Goal: Task Accomplishment & Management: Manage account settings

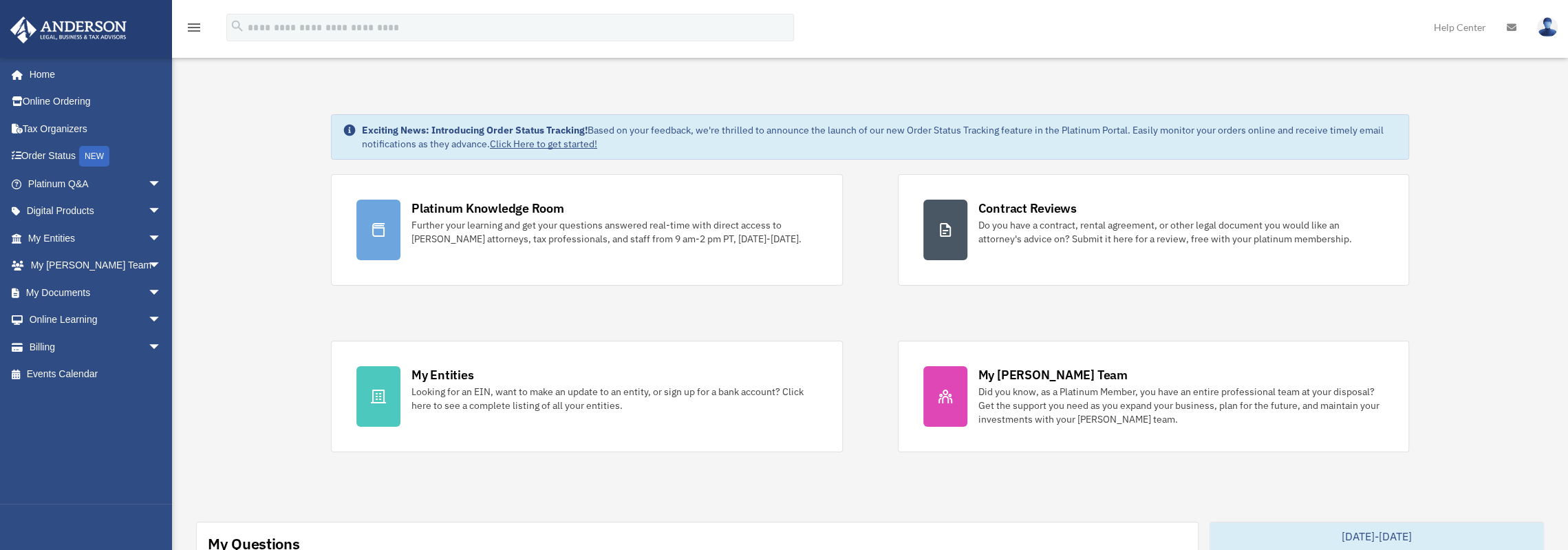
click at [126, 291] on link "My Documents arrow_drop_down" at bounding box center [96, 293] width 172 height 28
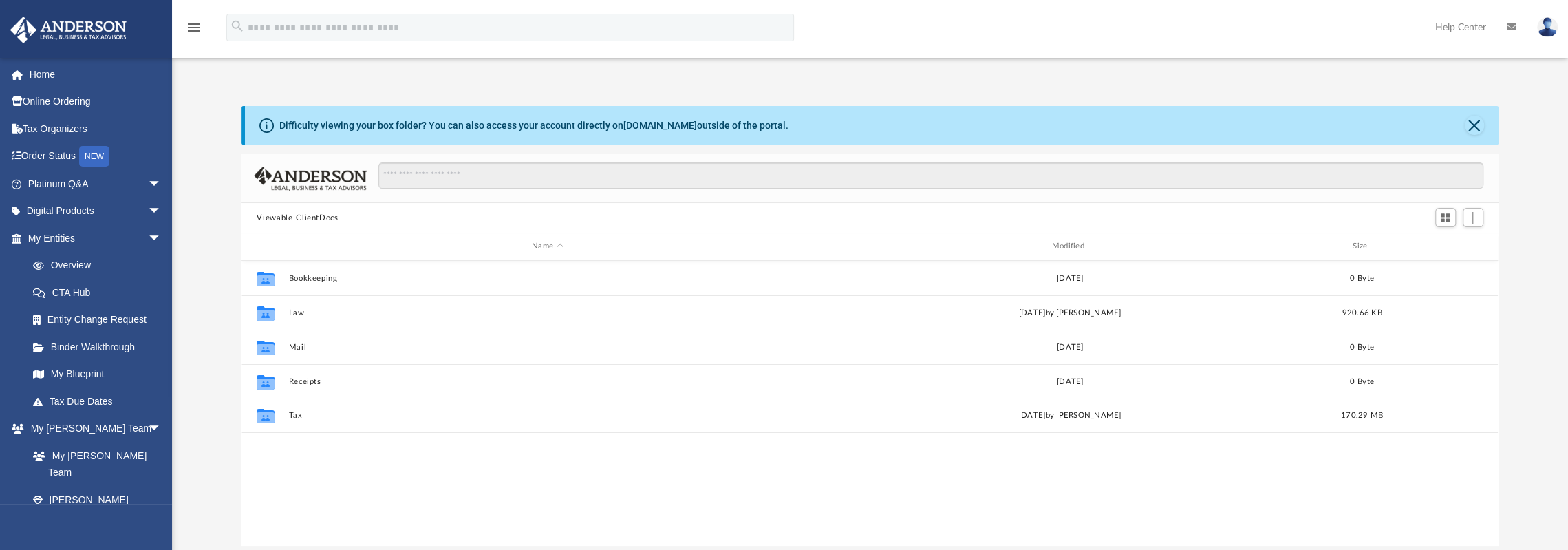
scroll to position [302, 1246]
click at [304, 418] on button "Tax" at bounding box center [547, 415] width 517 height 9
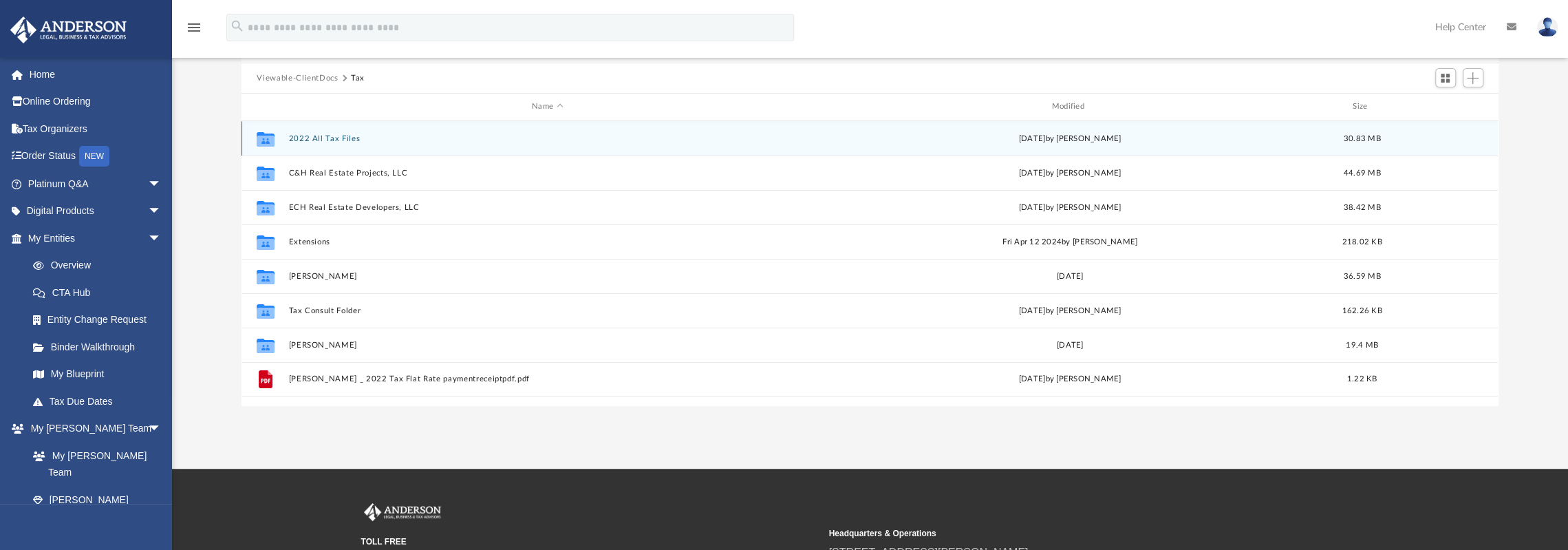
scroll to position [160, 0]
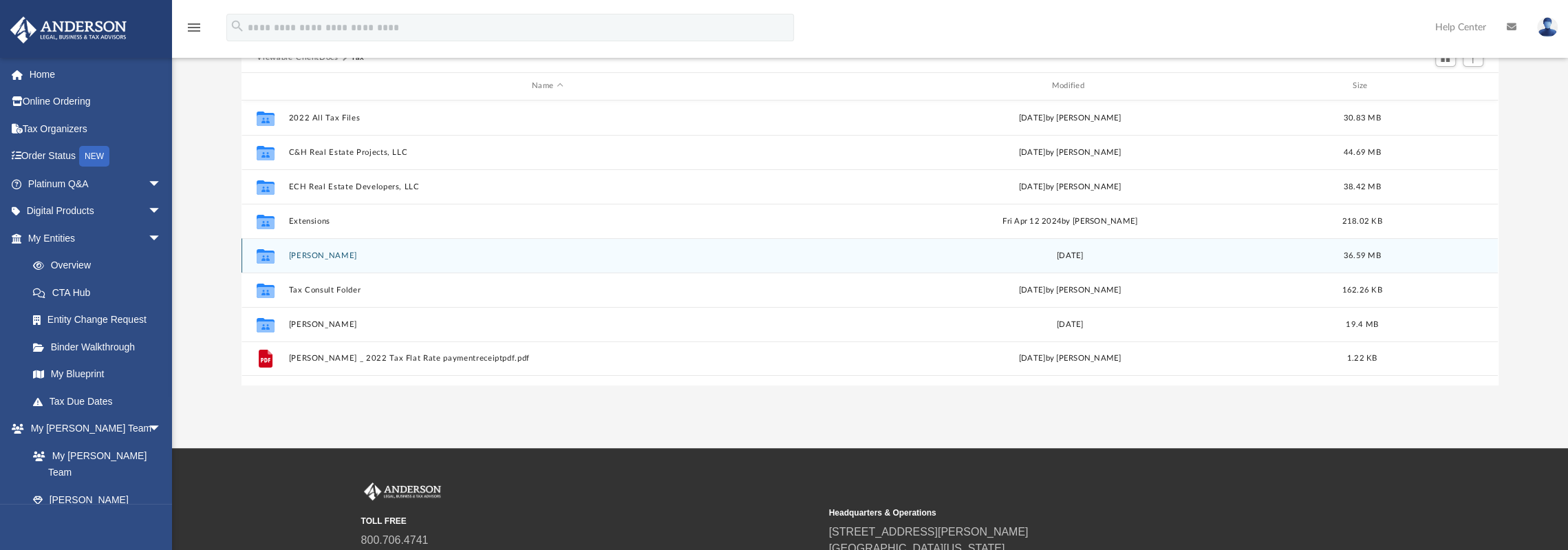
click at [344, 259] on div "Collaborated Folder [PERSON_NAME] [DATE] 36.59 MB" at bounding box center [869, 255] width 1256 height 34
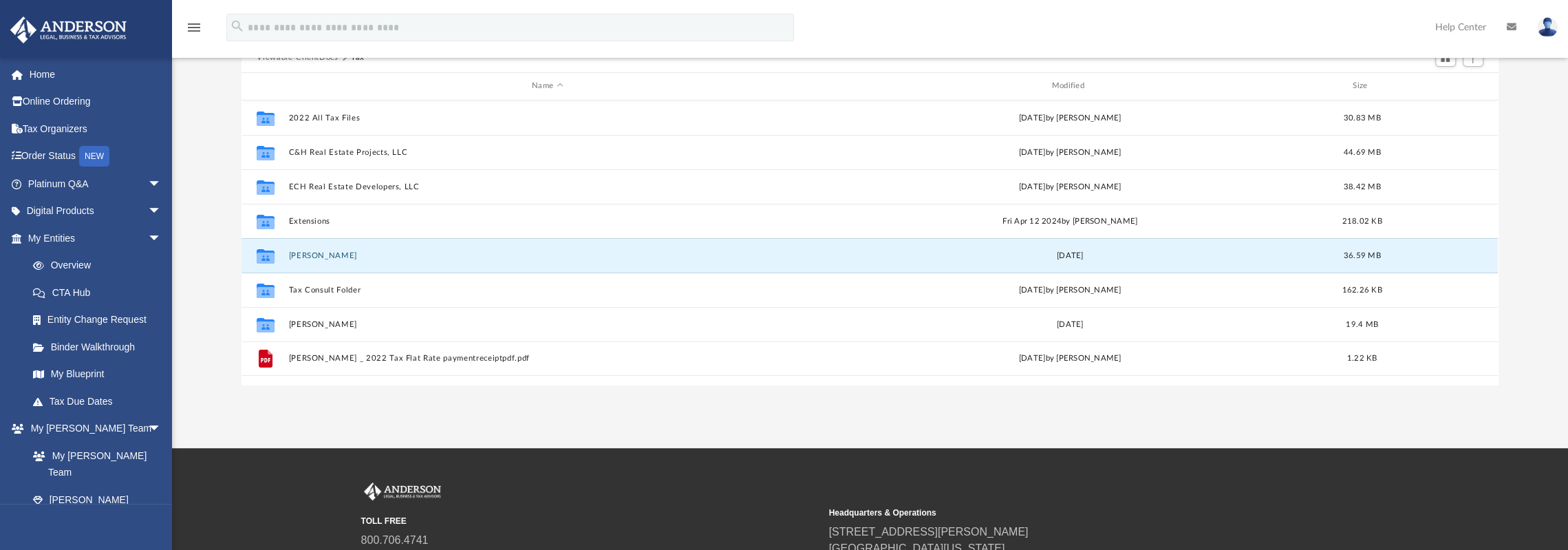
click at [315, 257] on button "Saucedo, Chanty" at bounding box center [547, 255] width 517 height 9
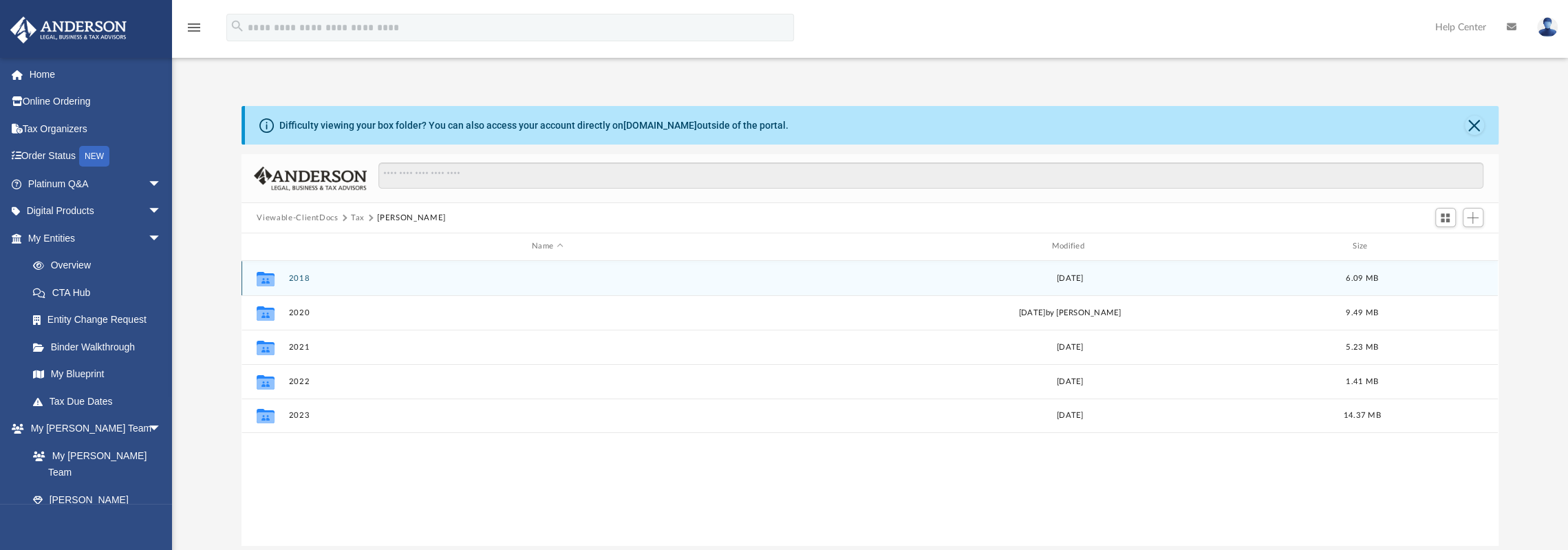
scroll to position [0, 0]
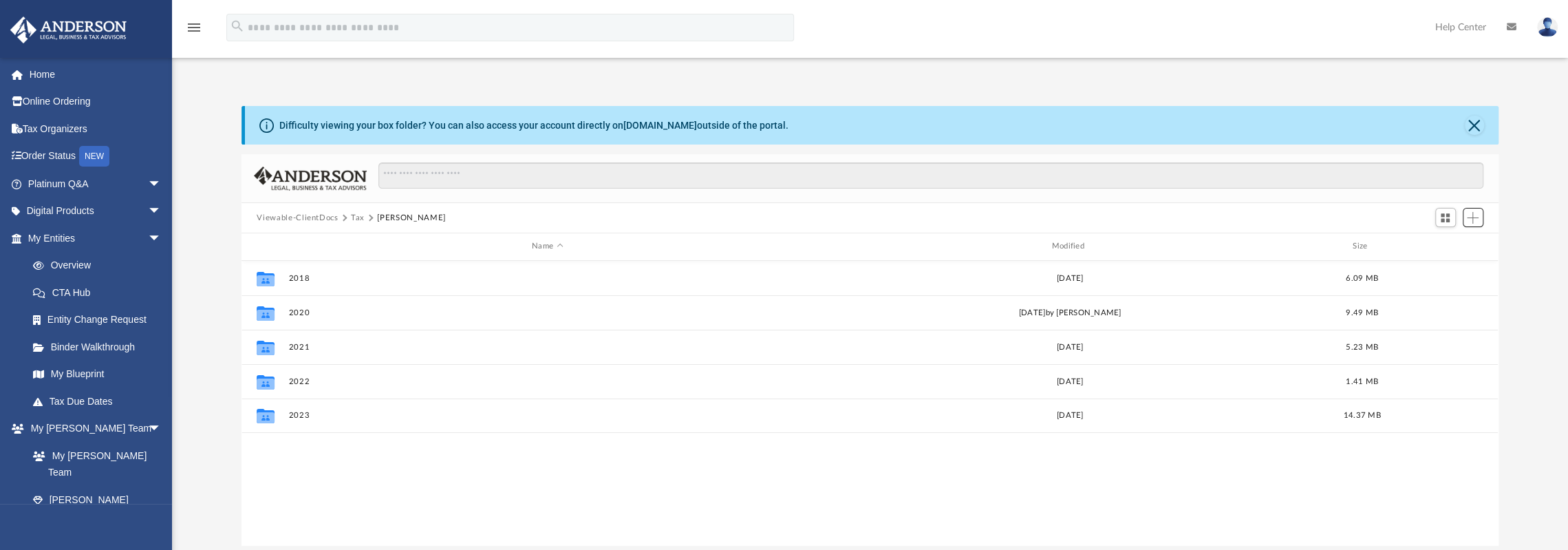
click at [1478, 221] on span "Add" at bounding box center [1473, 218] width 11 height 11
click at [1439, 270] on li "New Folder" at bounding box center [1453, 267] width 44 height 15
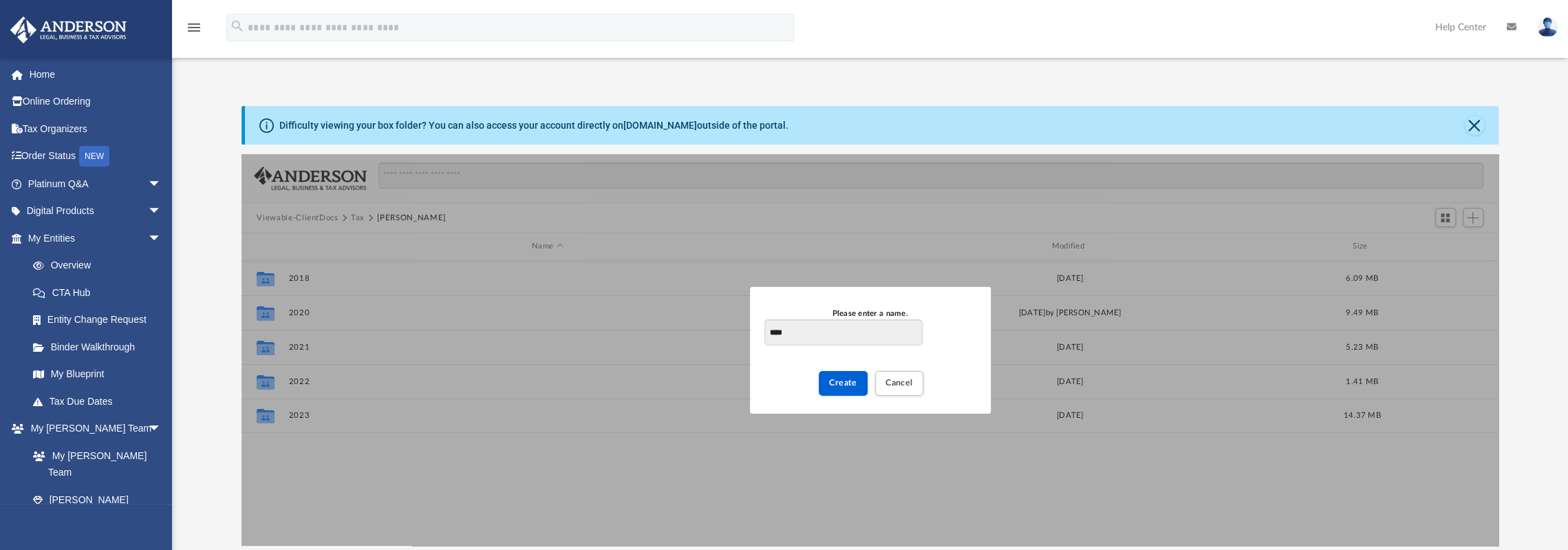
type input "****"
click at [829, 378] on button "Create" at bounding box center [843, 383] width 49 height 24
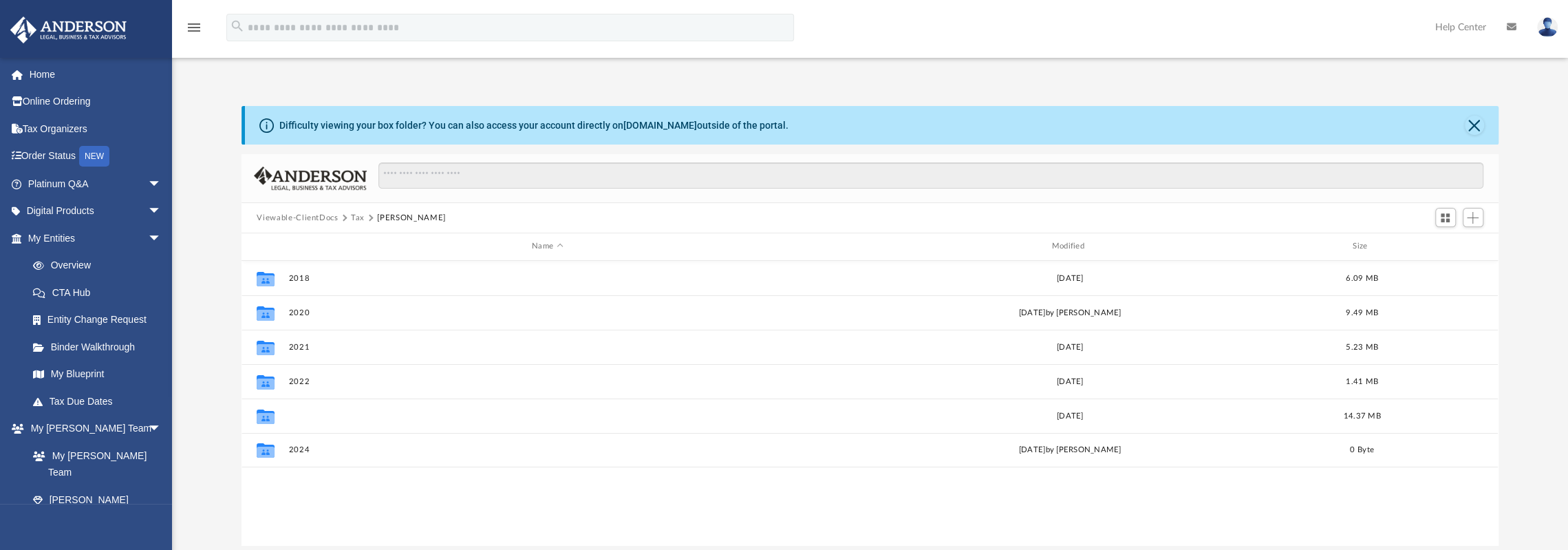
click at [292, 414] on button "2023" at bounding box center [547, 415] width 517 height 9
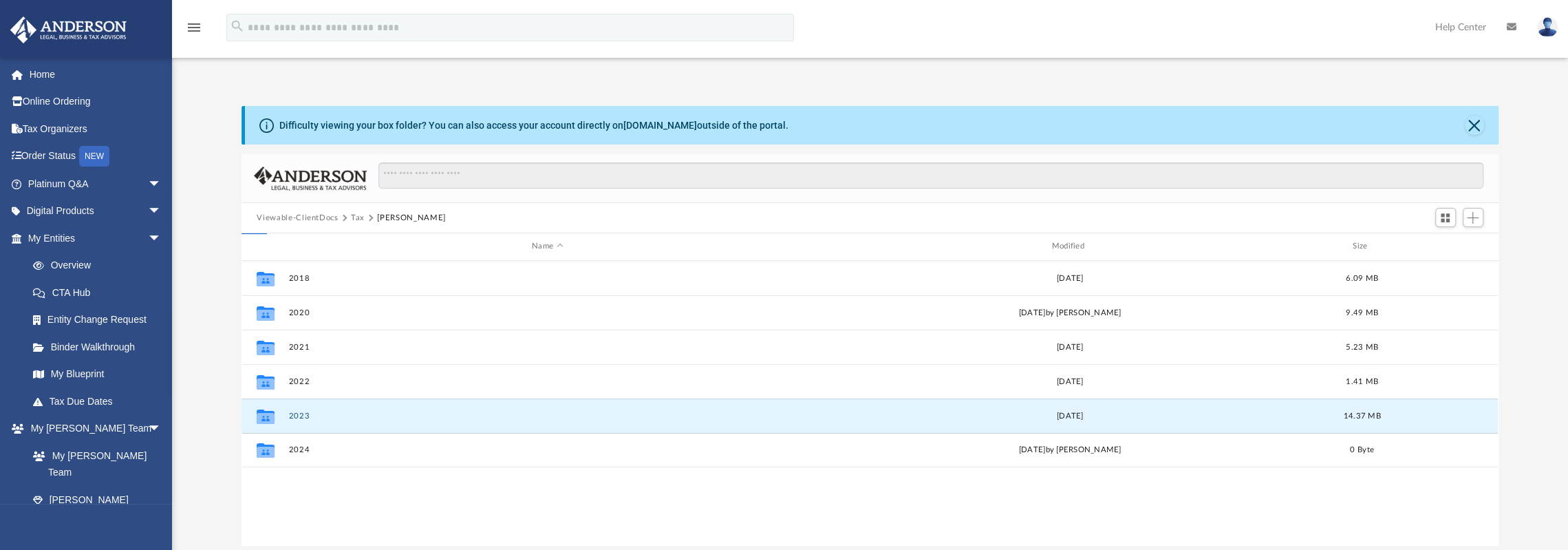
click at [292, 414] on button "2023" at bounding box center [547, 415] width 517 height 9
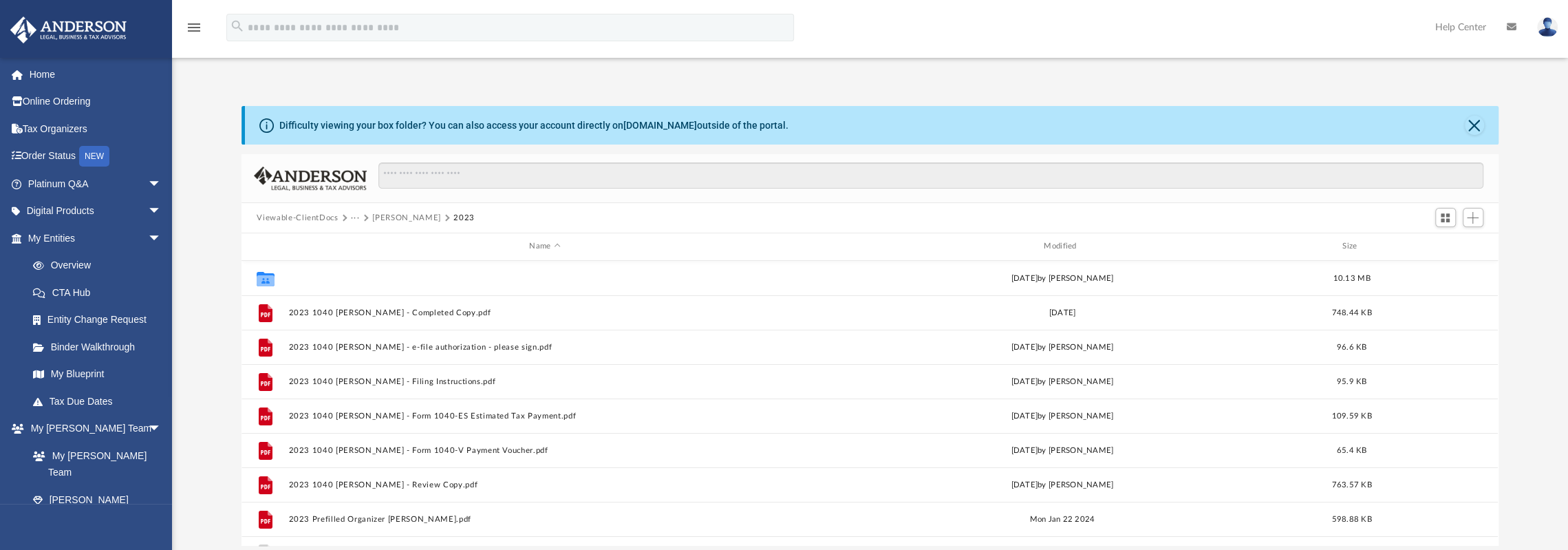
click at [380, 276] on button "2023 Chanty Saucedo Tax Files" at bounding box center [545, 278] width 512 height 9
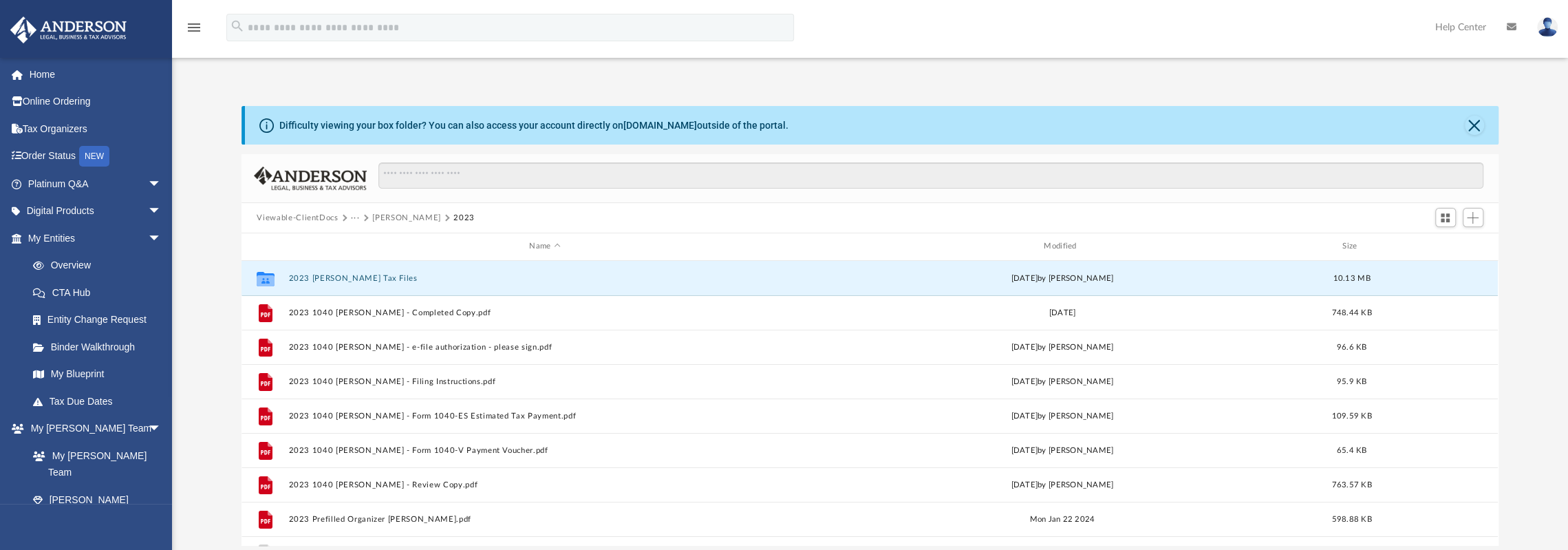
click at [380, 276] on button "2023 Chanty Saucedo Tax Files" at bounding box center [545, 278] width 512 height 9
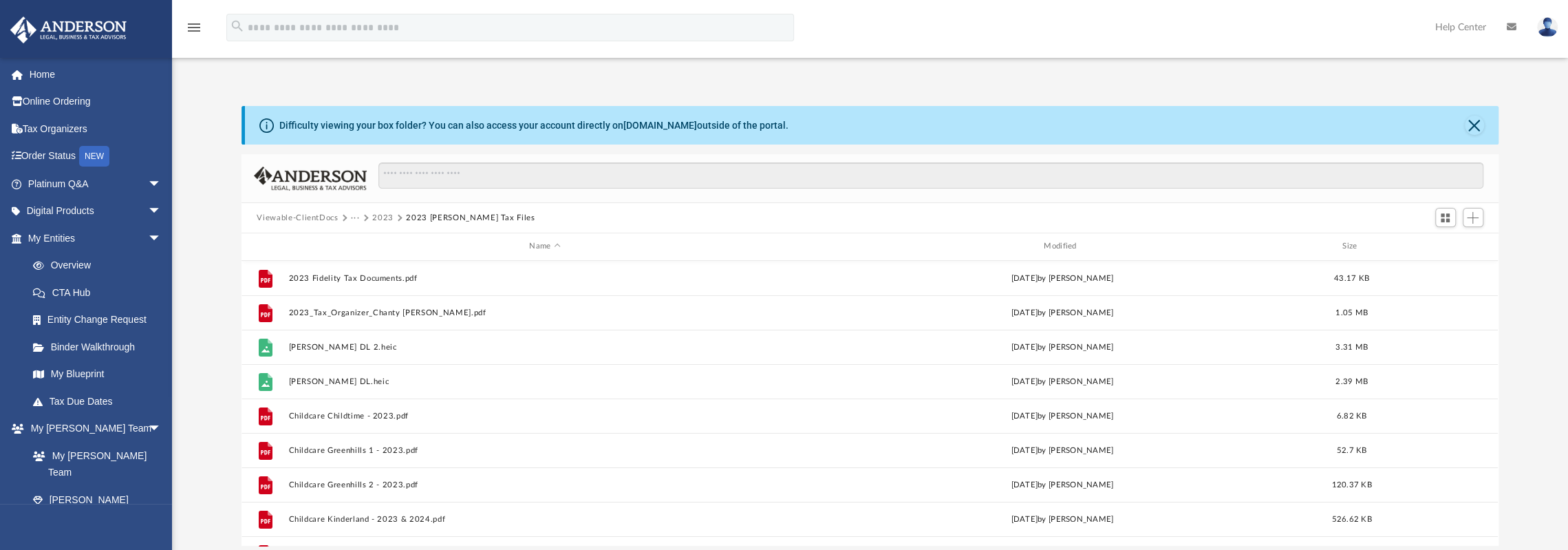
click at [382, 219] on button "2023" at bounding box center [383, 218] width 21 height 12
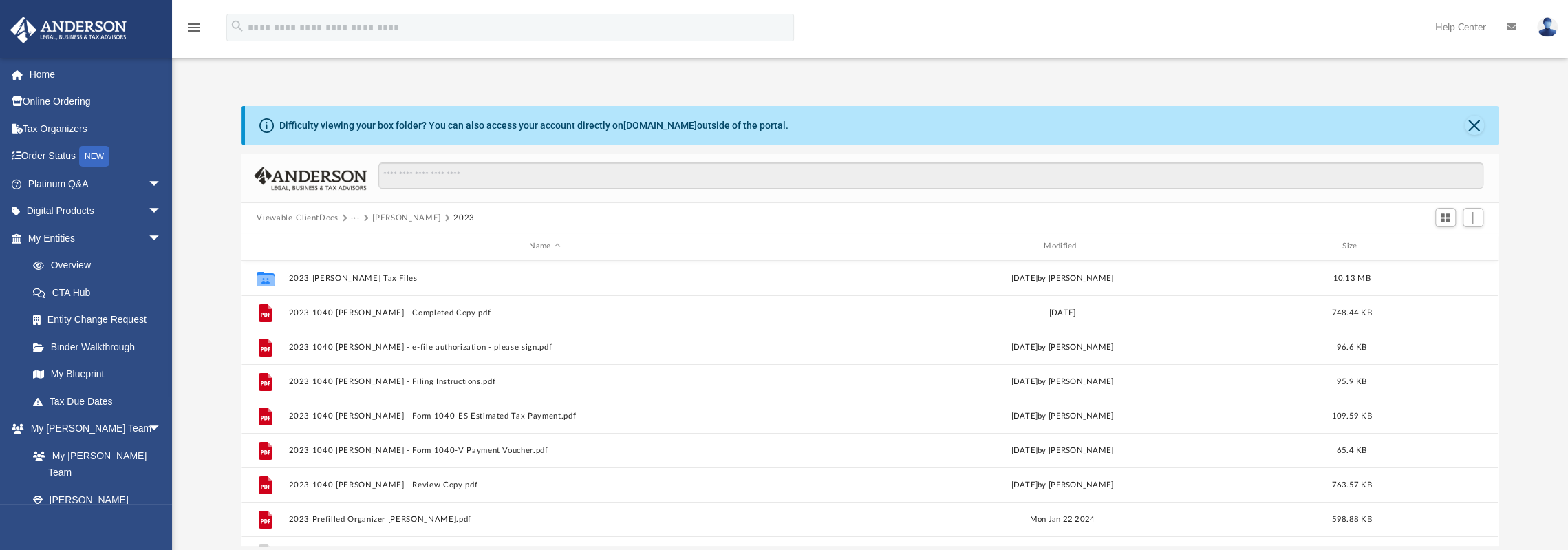
click at [392, 219] on button "Saucedo, Chanty" at bounding box center [406, 218] width 68 height 12
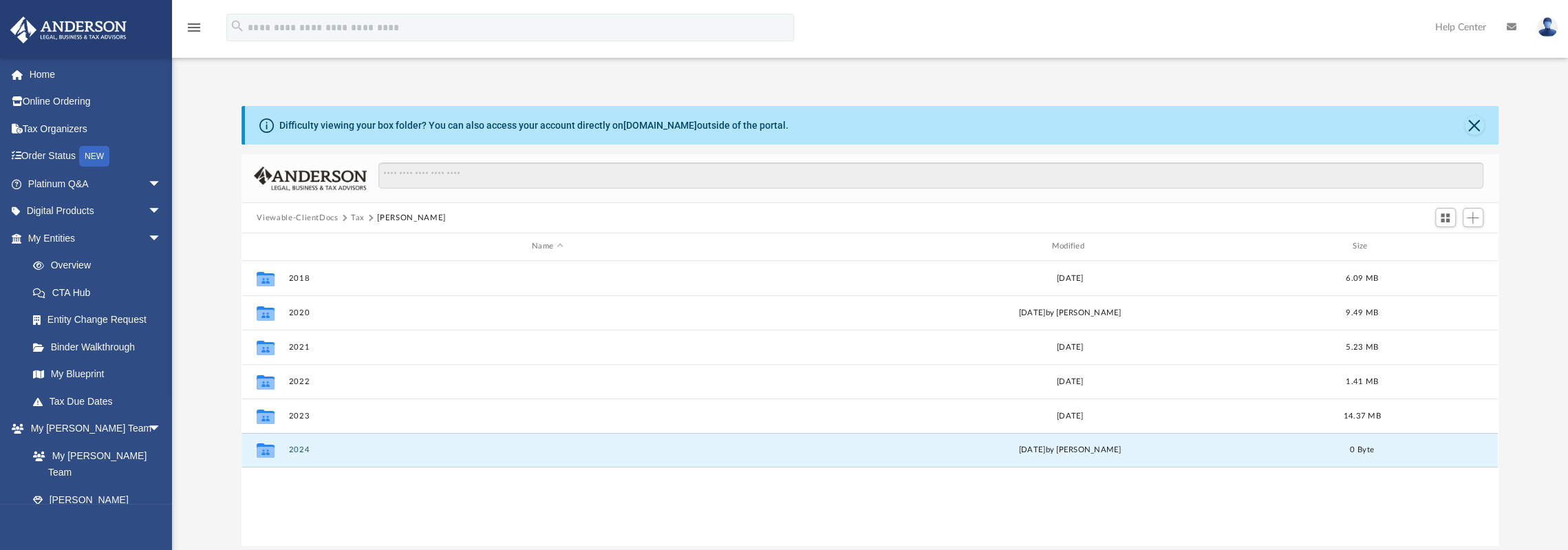
click at [299, 446] on button "2024" at bounding box center [547, 450] width 517 height 9
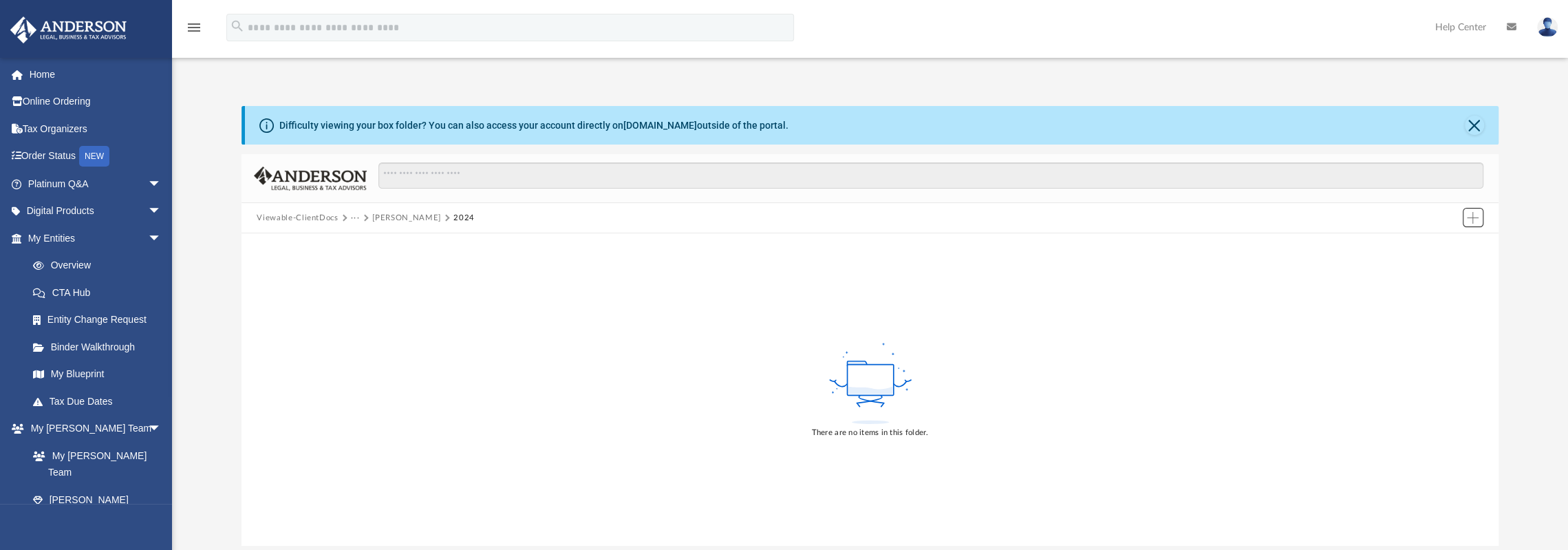
click at [1477, 222] on span "Add" at bounding box center [1473, 218] width 11 height 11
click at [1441, 264] on li "New Folder" at bounding box center [1453, 267] width 44 height 15
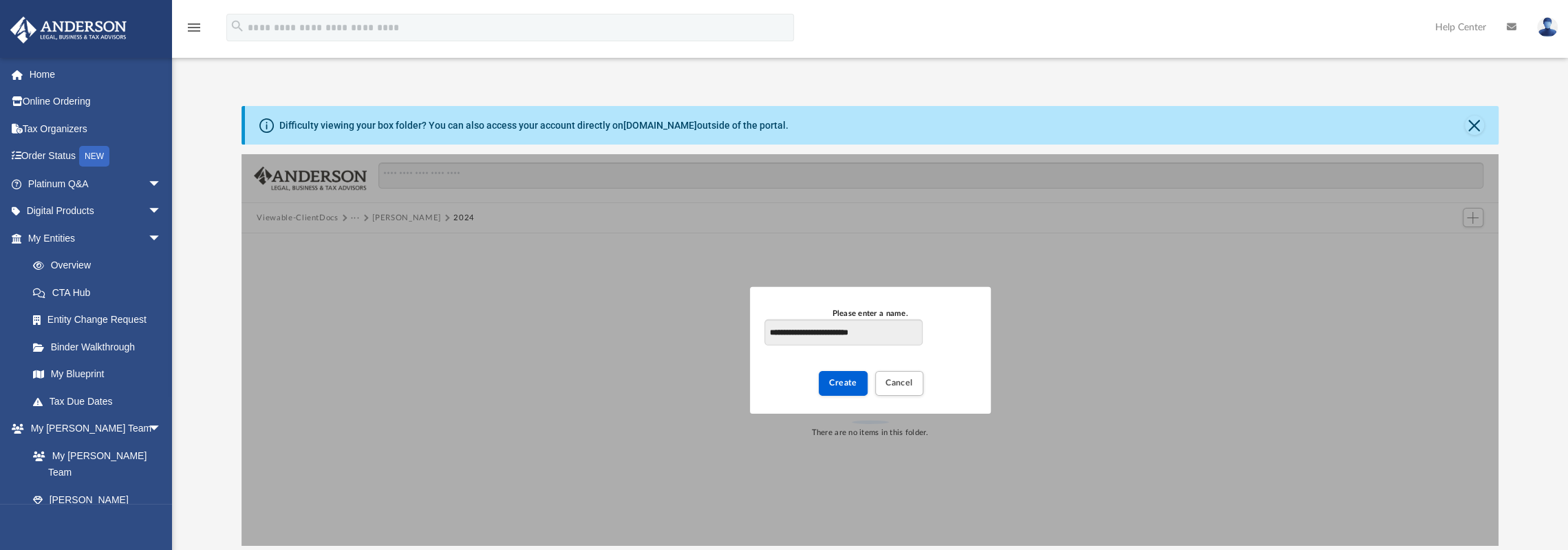
type input "**********"
click at [845, 379] on span "Create" at bounding box center [843, 383] width 28 height 8
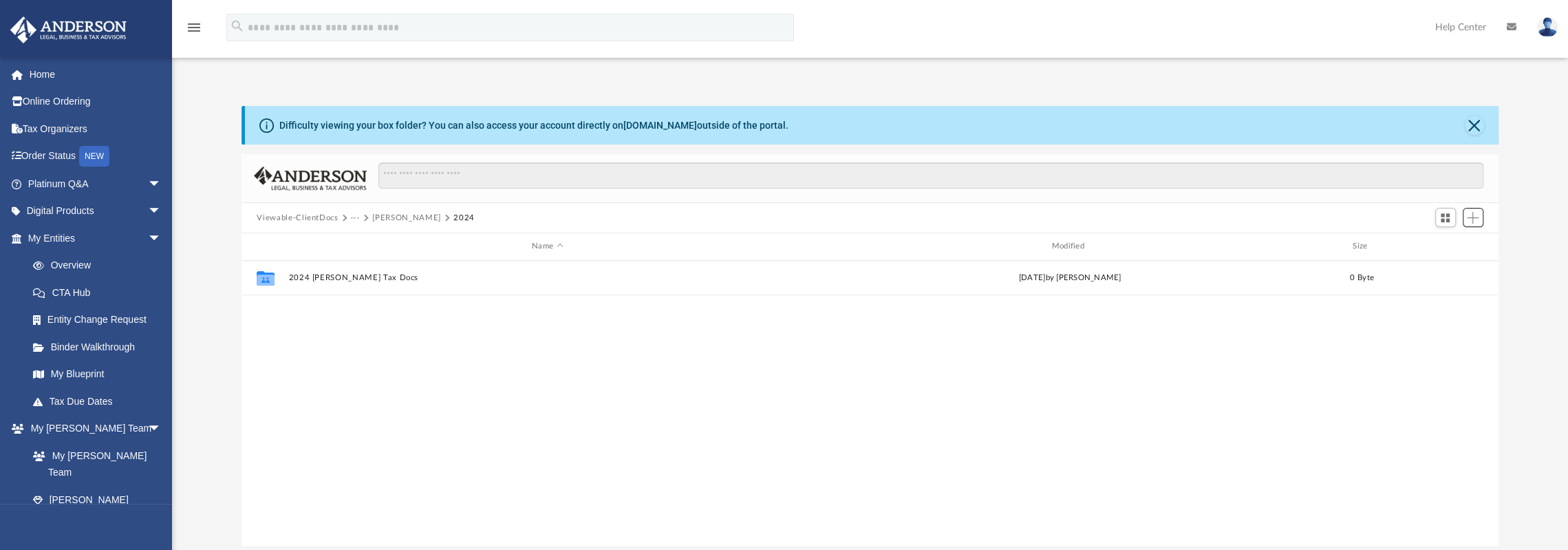
scroll to position [302, 1246]
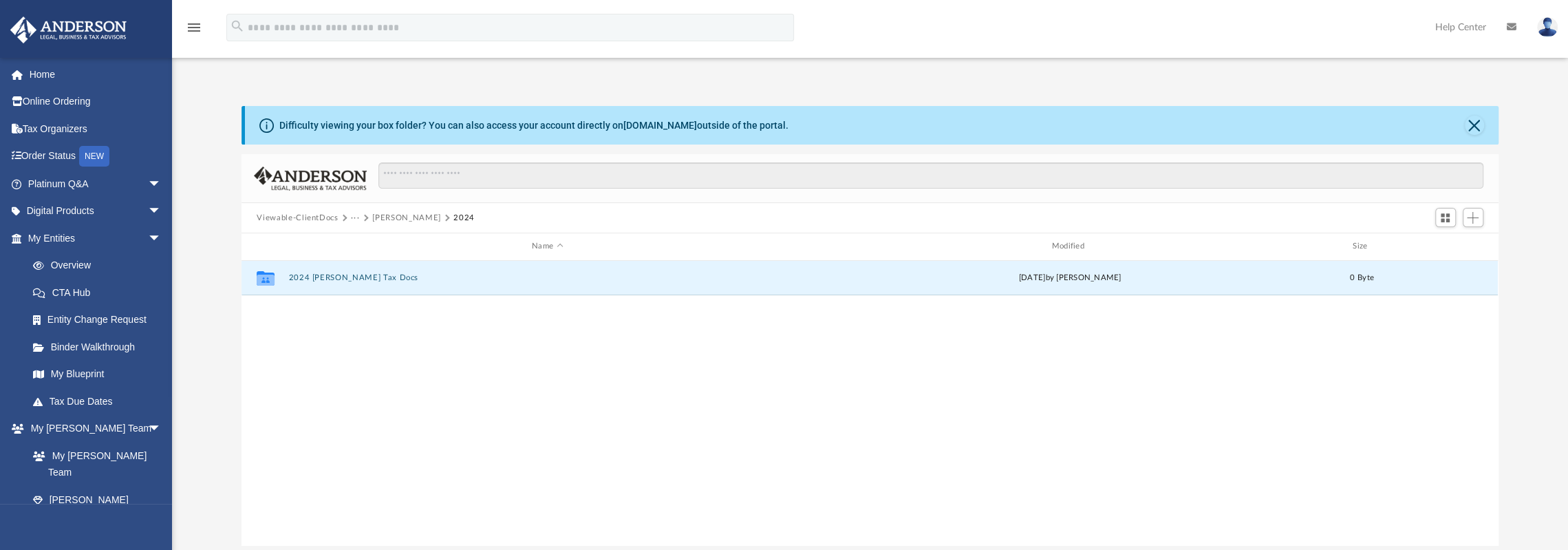
click at [337, 275] on button "2024 Chanty Saucedo Tax Docs" at bounding box center [547, 277] width 517 height 9
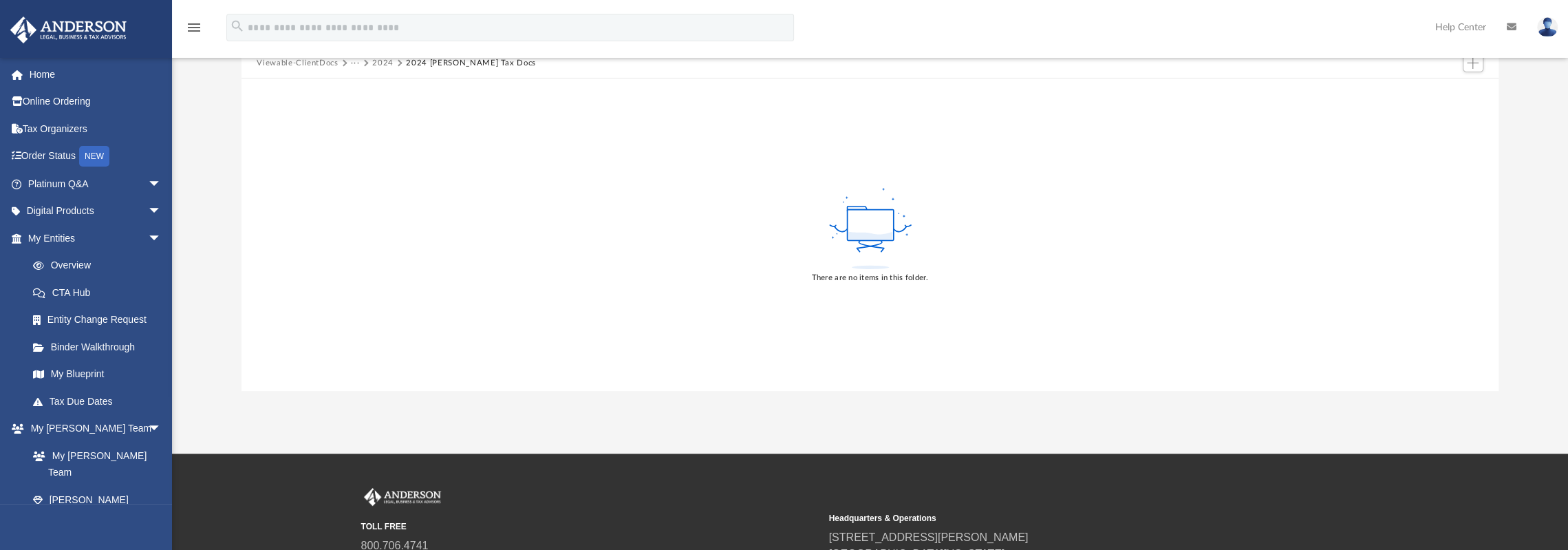
scroll to position [0, 0]
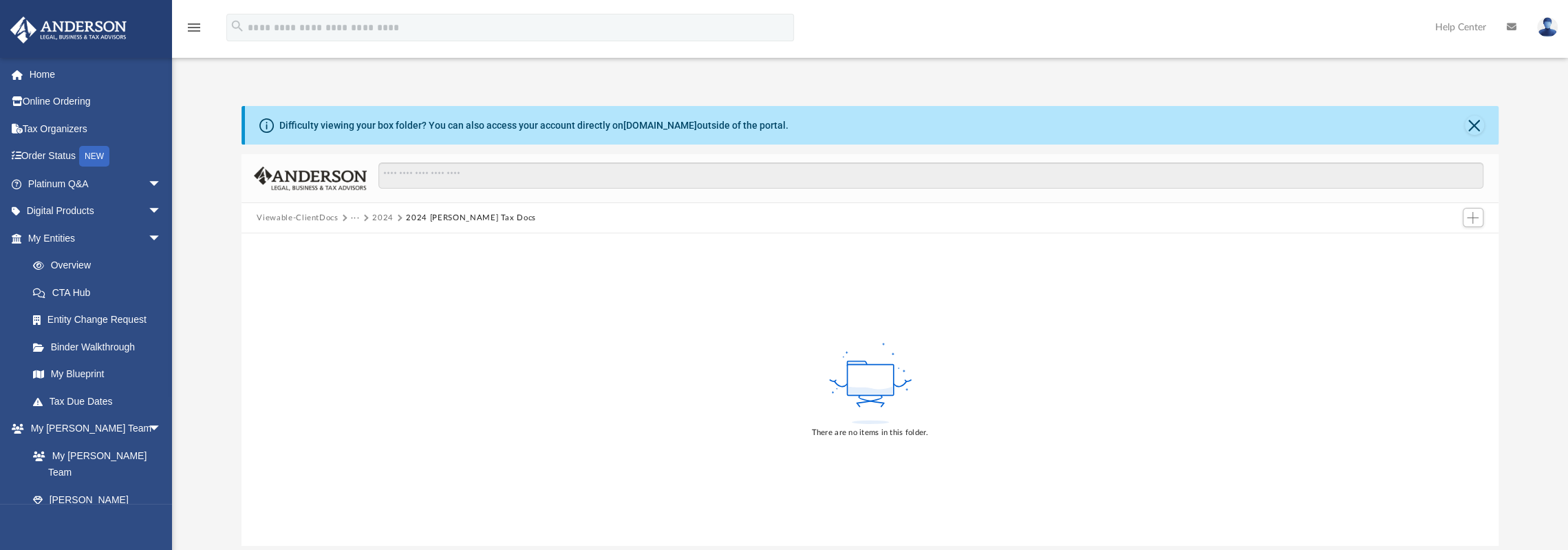
click at [878, 392] on icon at bounding box center [871, 390] width 44 height 7
click at [1195, 426] on div "There are no items in this folder." at bounding box center [869, 389] width 1256 height 313
click at [1478, 215] on span "Add" at bounding box center [1473, 218] width 11 height 11
click at [1441, 247] on li "Upload" at bounding box center [1453, 245] width 44 height 15
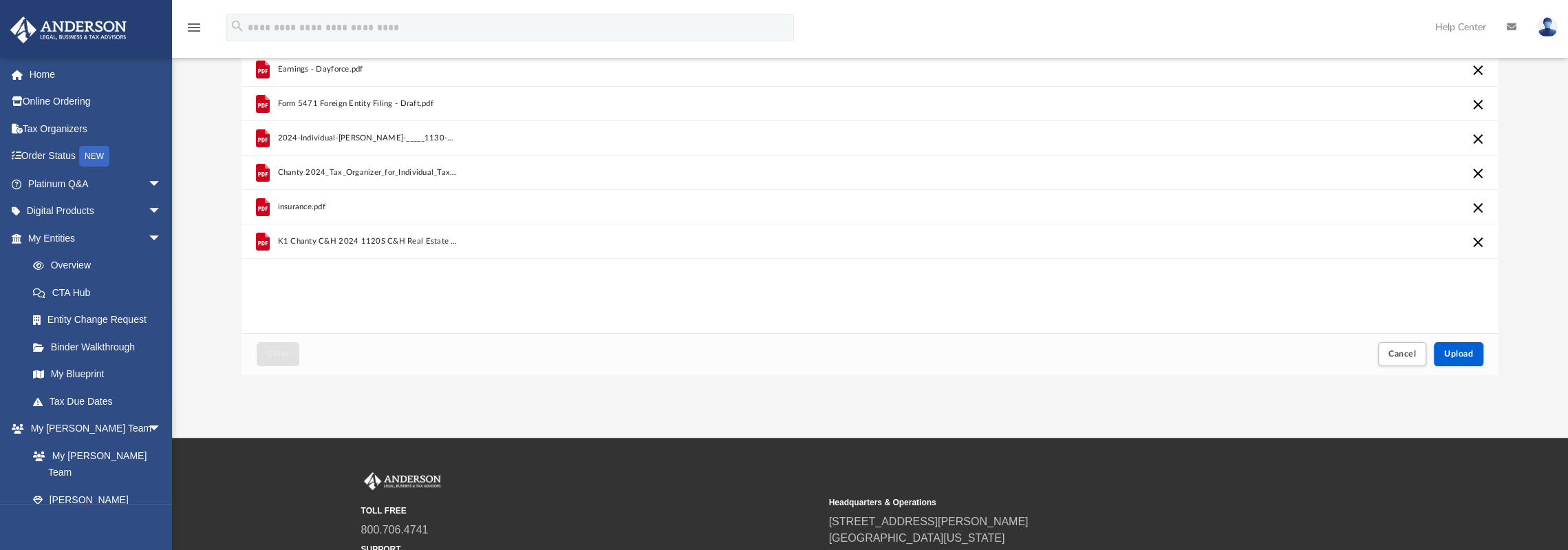
scroll to position [305, 0]
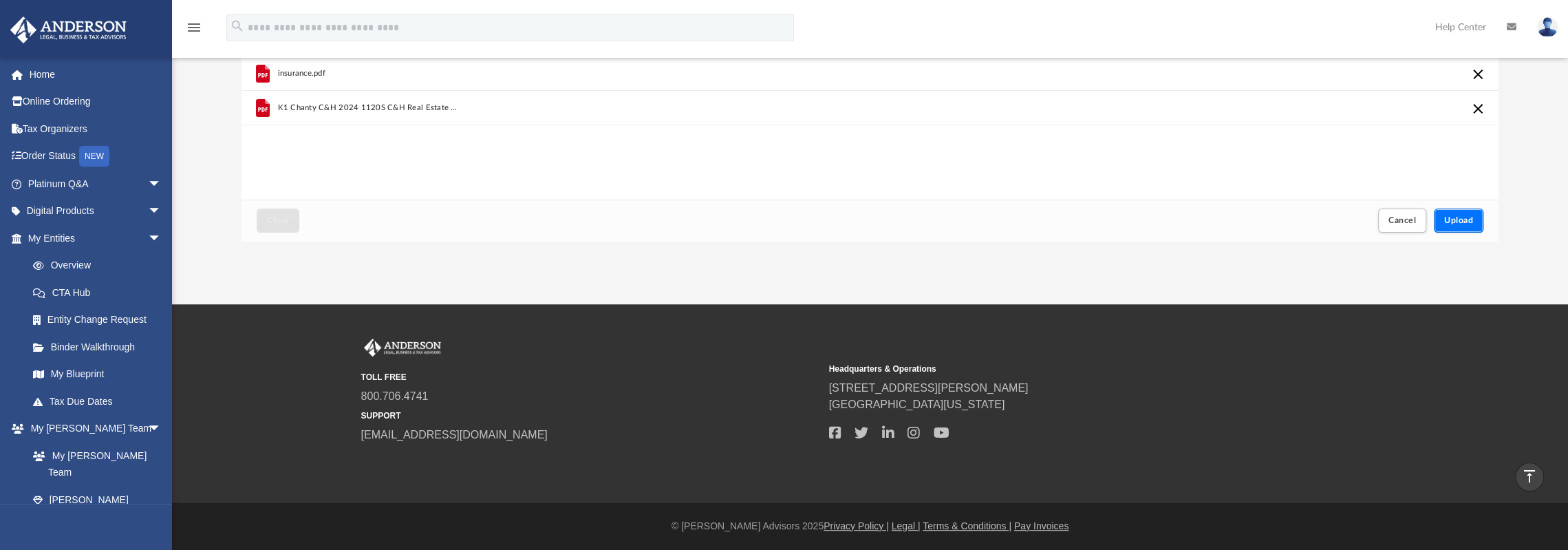
click at [1460, 222] on span "Upload" at bounding box center [1458, 220] width 29 height 8
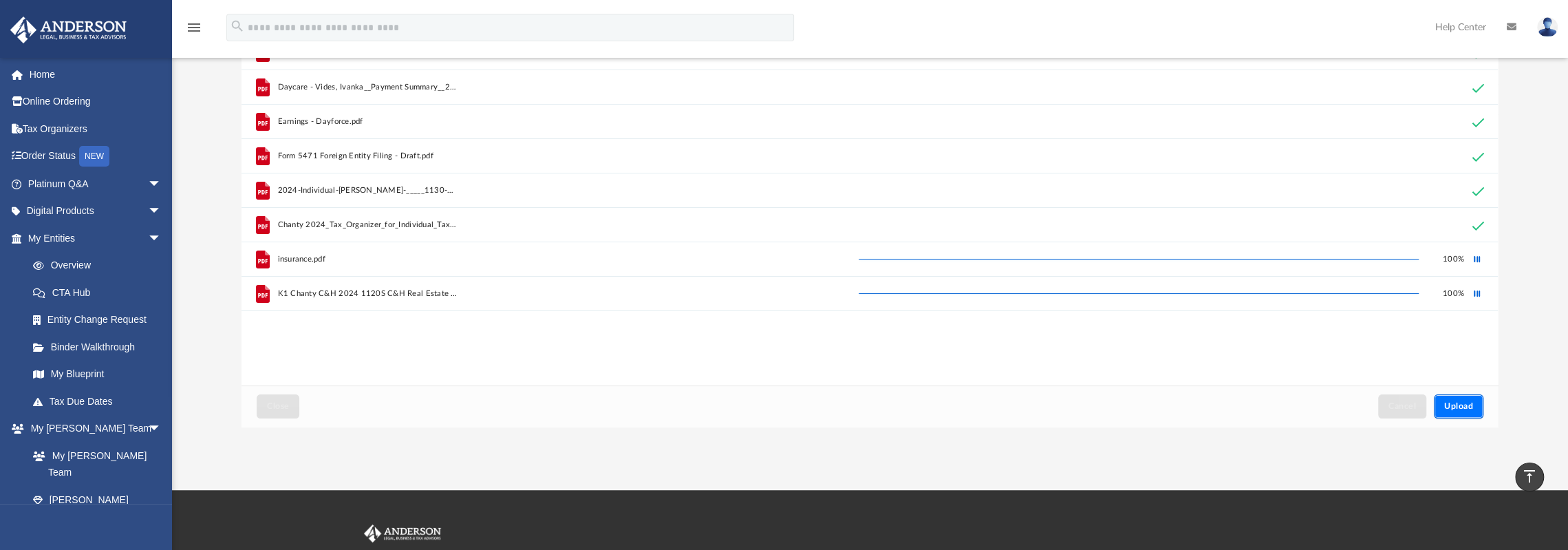
scroll to position [0, 0]
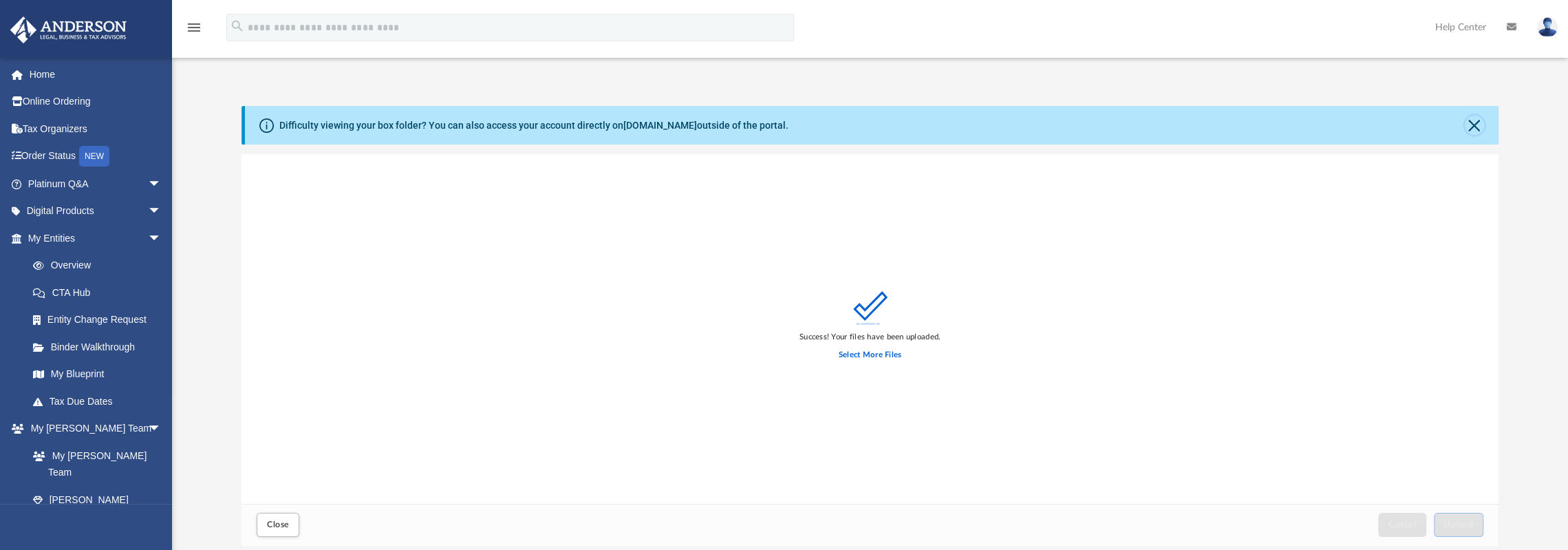
click at [1477, 126] on button "Close" at bounding box center [1474, 125] width 19 height 19
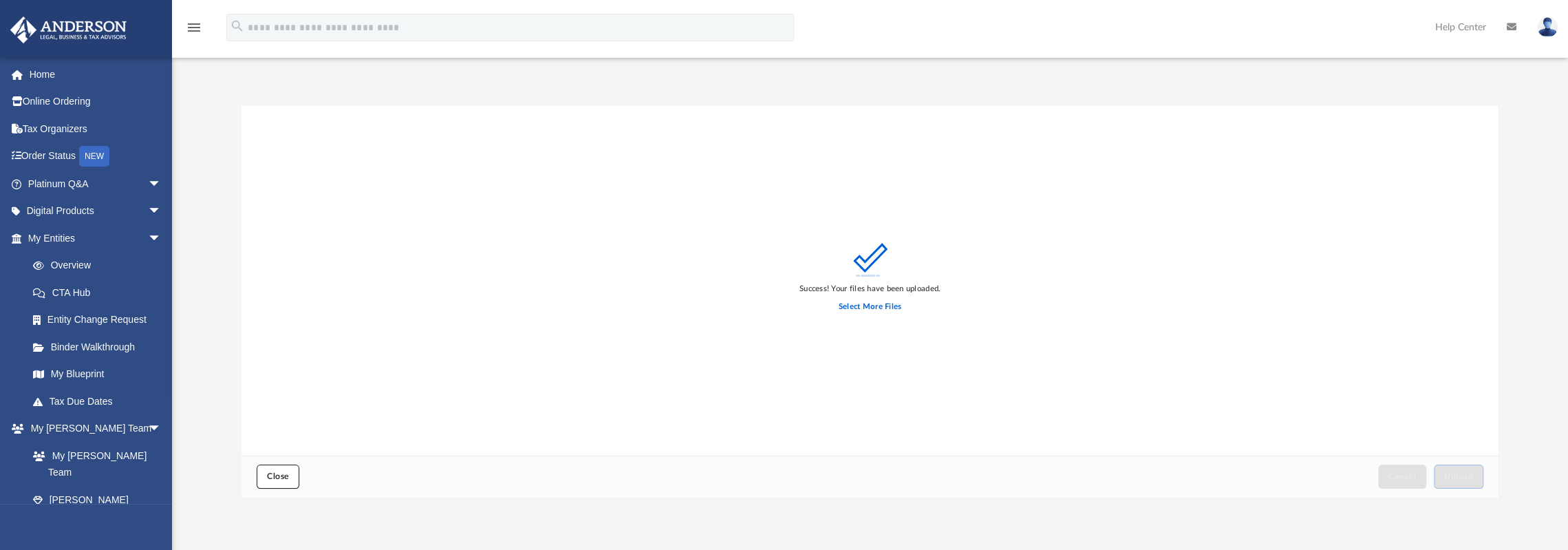
click at [286, 474] on span "Close" at bounding box center [277, 476] width 22 height 8
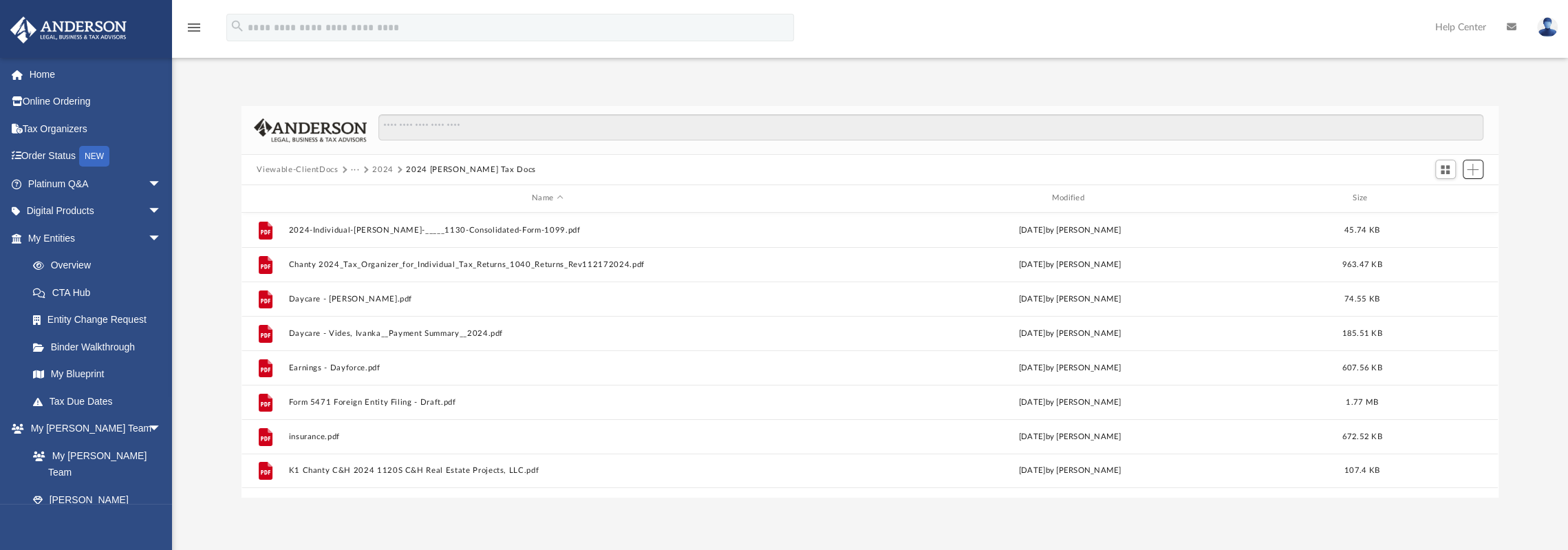
scroll to position [302, 1246]
click at [382, 172] on button "2024" at bounding box center [383, 170] width 21 height 12
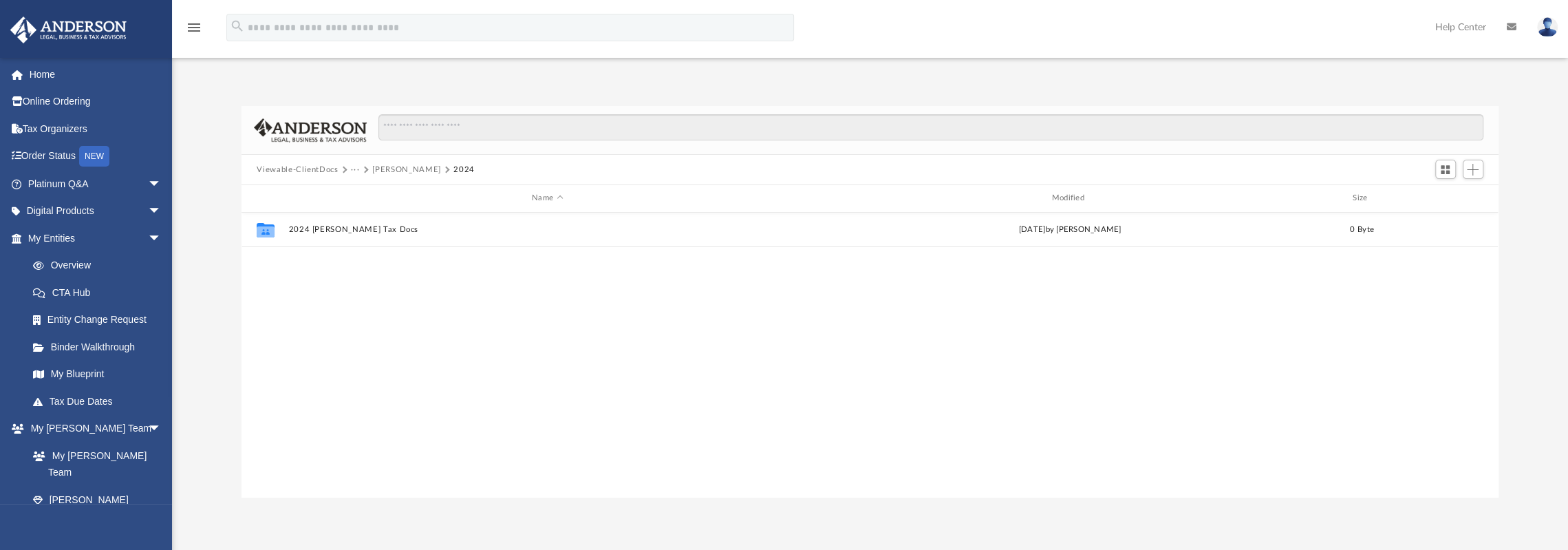
click at [413, 170] on button "Saucedo, Chanty" at bounding box center [406, 170] width 68 height 12
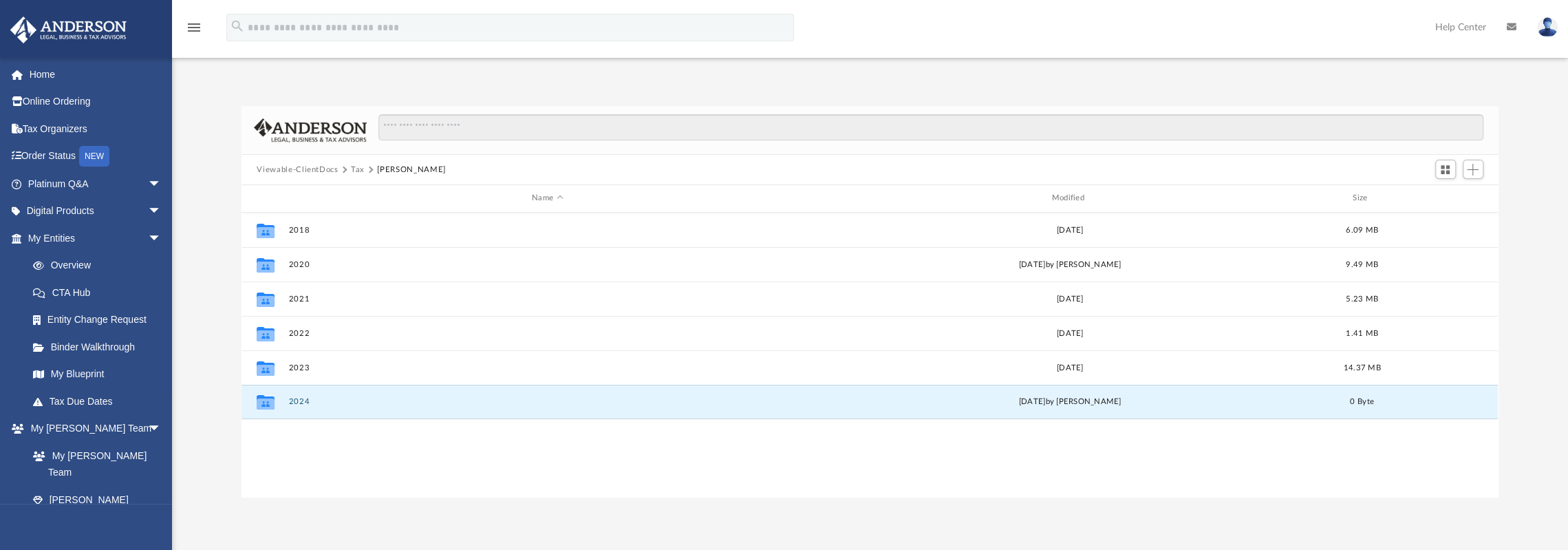
click at [294, 404] on button "2024" at bounding box center [547, 401] width 517 height 9
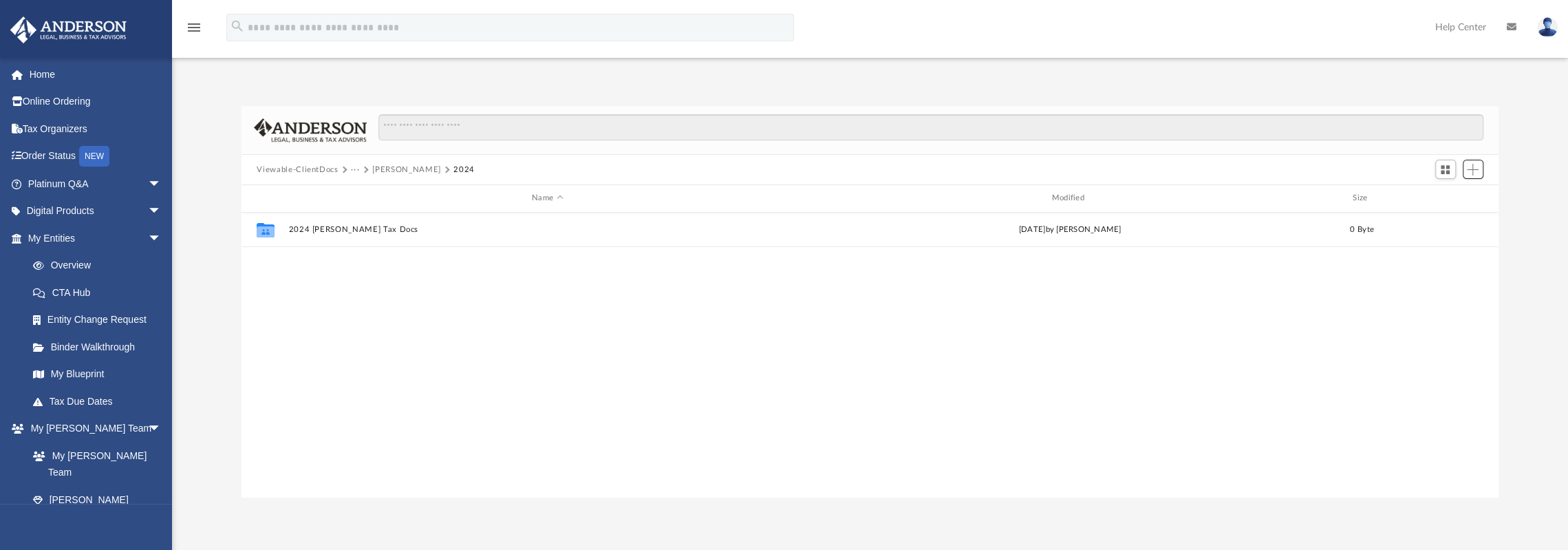
click at [1483, 164] on button "Add" at bounding box center [1473, 169] width 21 height 19
click at [403, 172] on button "Saucedo, Chanty" at bounding box center [406, 170] width 68 height 12
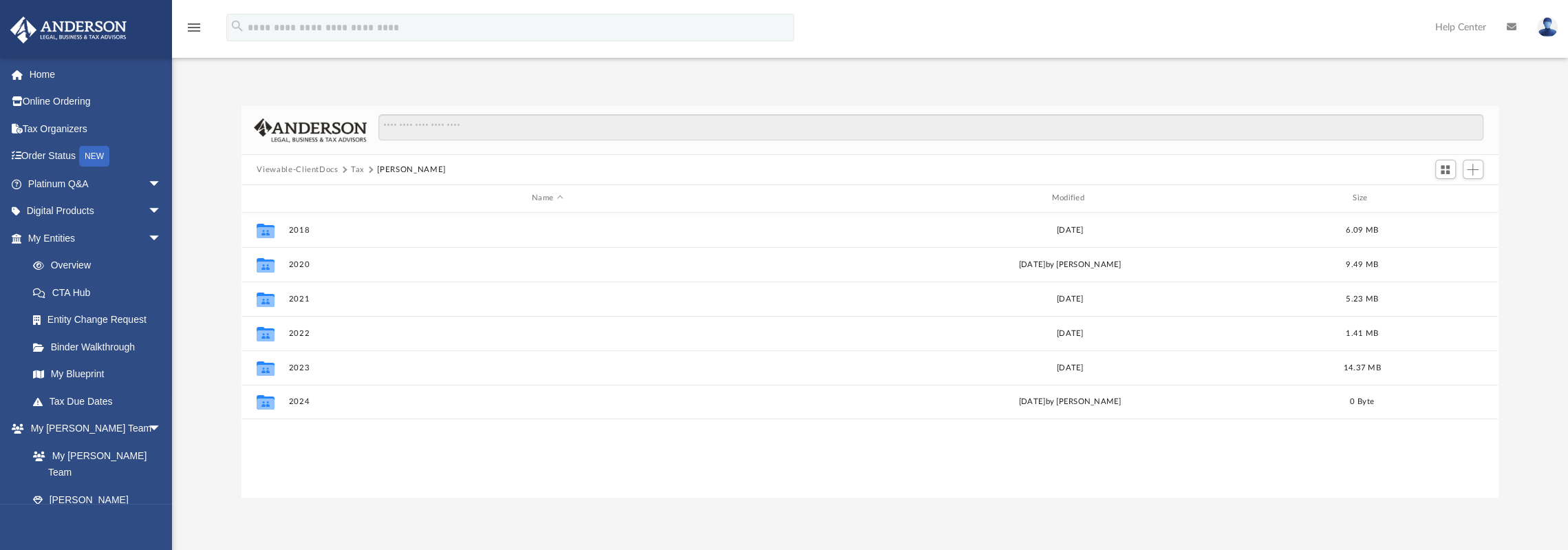
click at [352, 168] on button "Tax" at bounding box center [358, 170] width 14 height 12
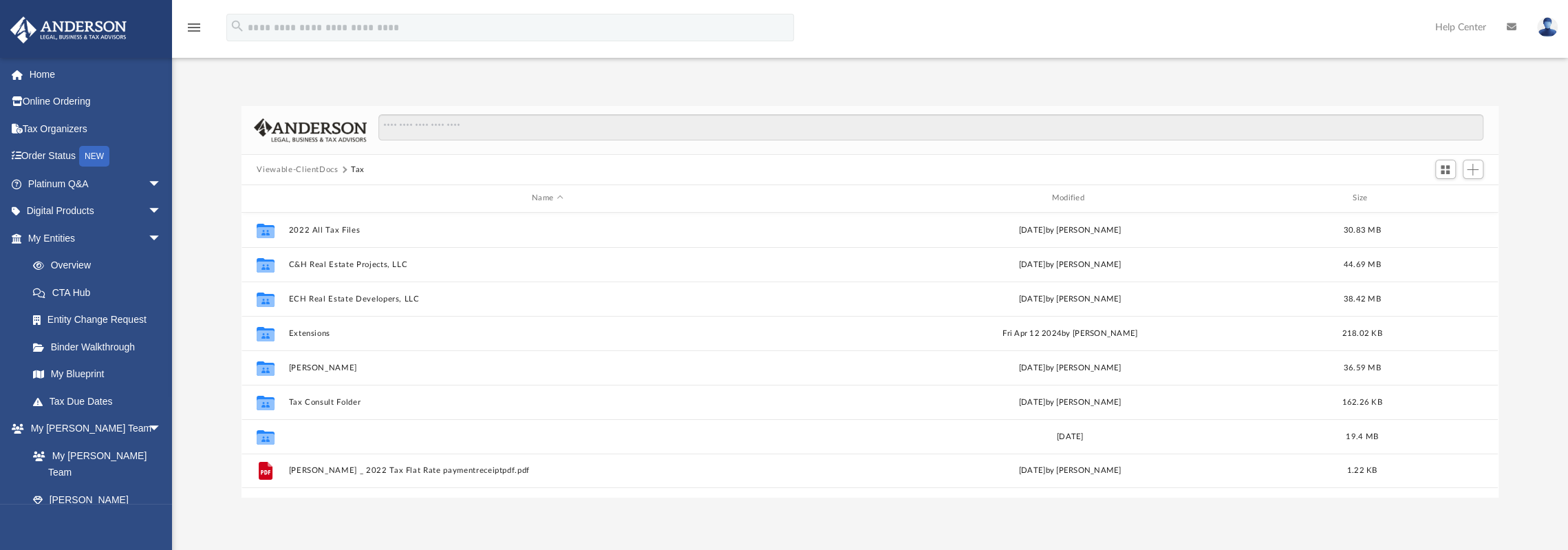
click at [316, 436] on button "Vides, Hector" at bounding box center [547, 437] width 517 height 9
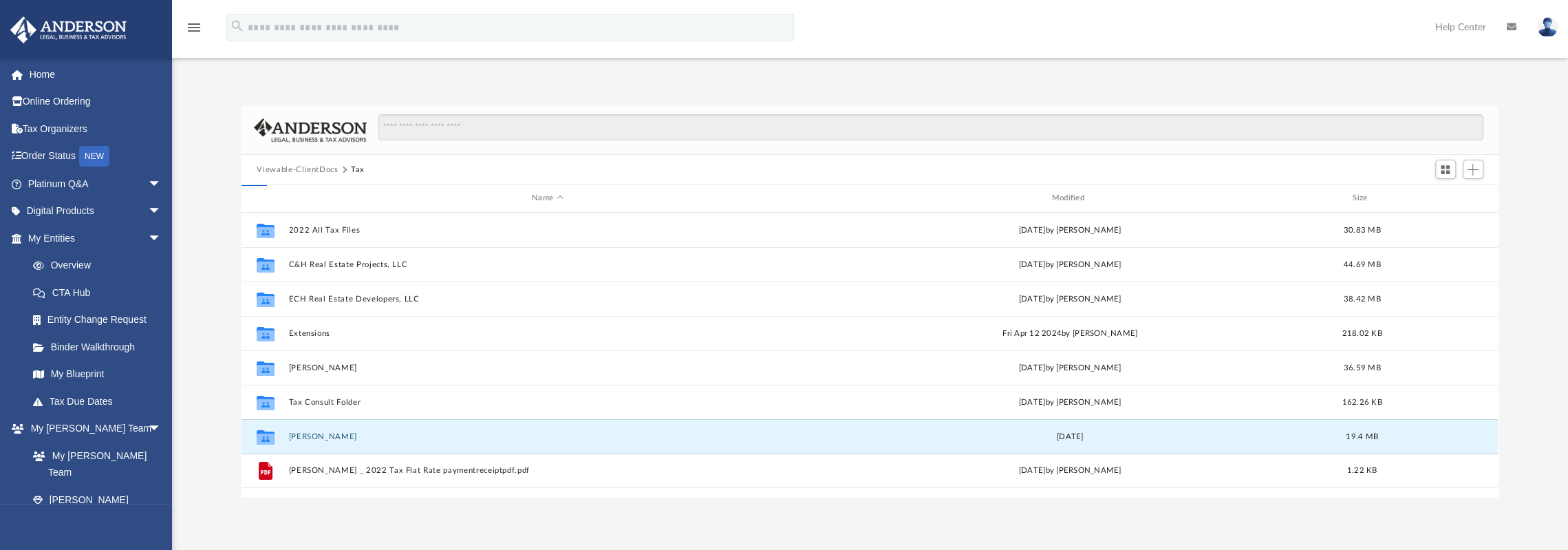
click at [316, 436] on button "Vides, Hector" at bounding box center [547, 437] width 517 height 9
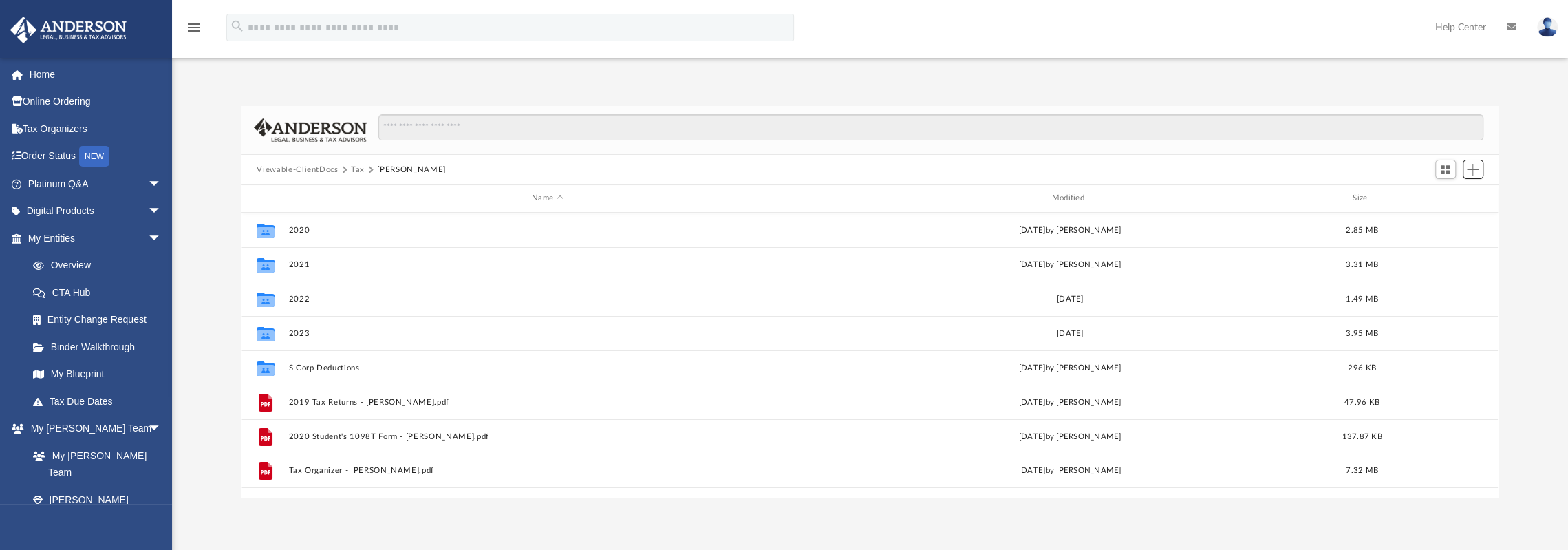
click at [1474, 172] on span "Add" at bounding box center [1473, 170] width 11 height 11
click at [1451, 215] on li "New Folder" at bounding box center [1453, 218] width 44 height 15
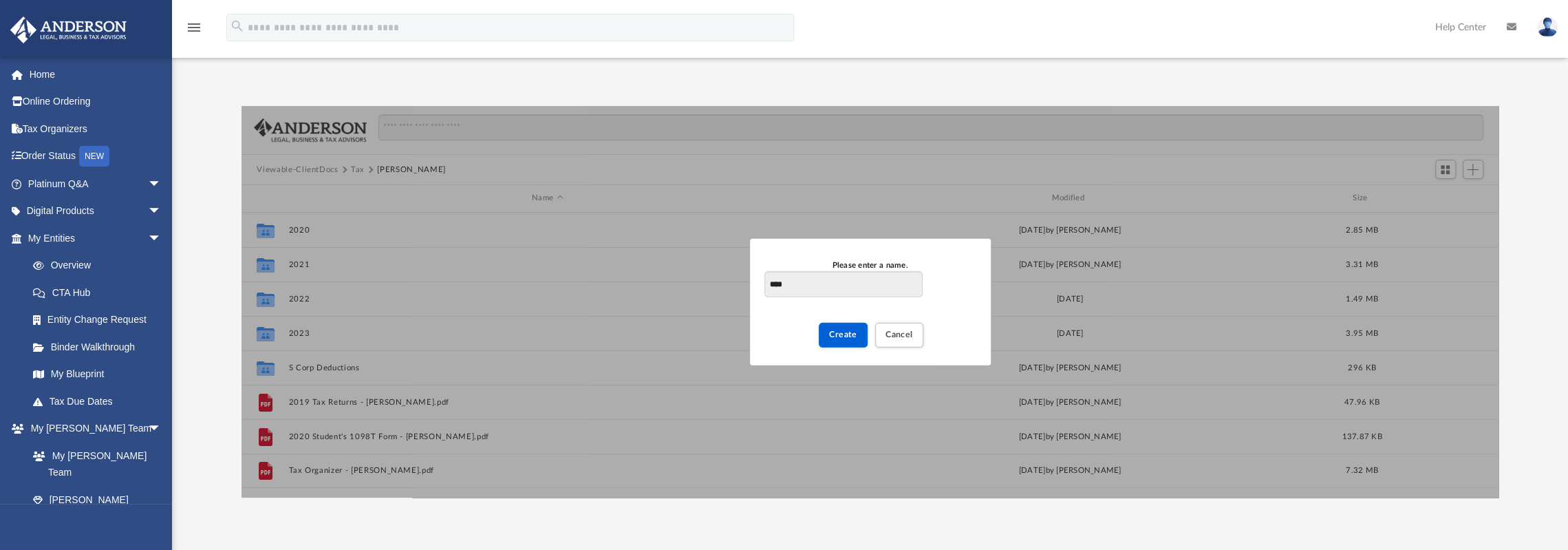
type input "****"
click at [846, 331] on span "Create" at bounding box center [843, 335] width 28 height 8
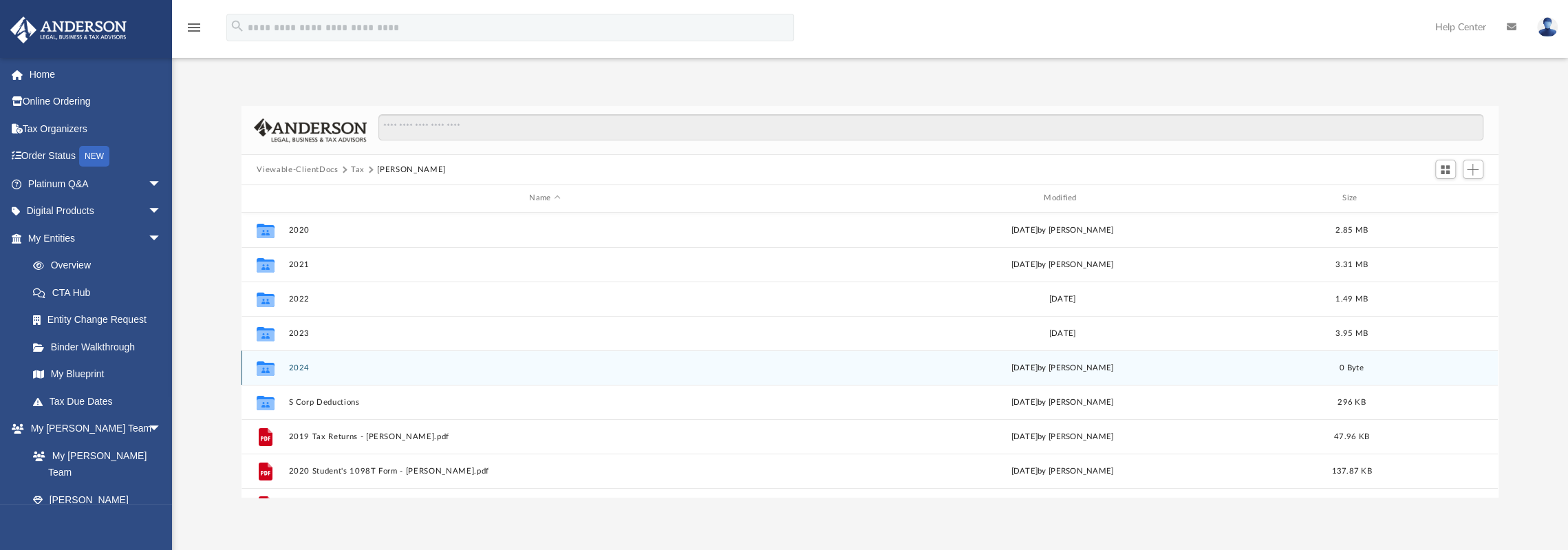
click at [356, 361] on div "Collaborated Folder 2024 today by Hector Vides 0 Byte" at bounding box center [869, 368] width 1256 height 34
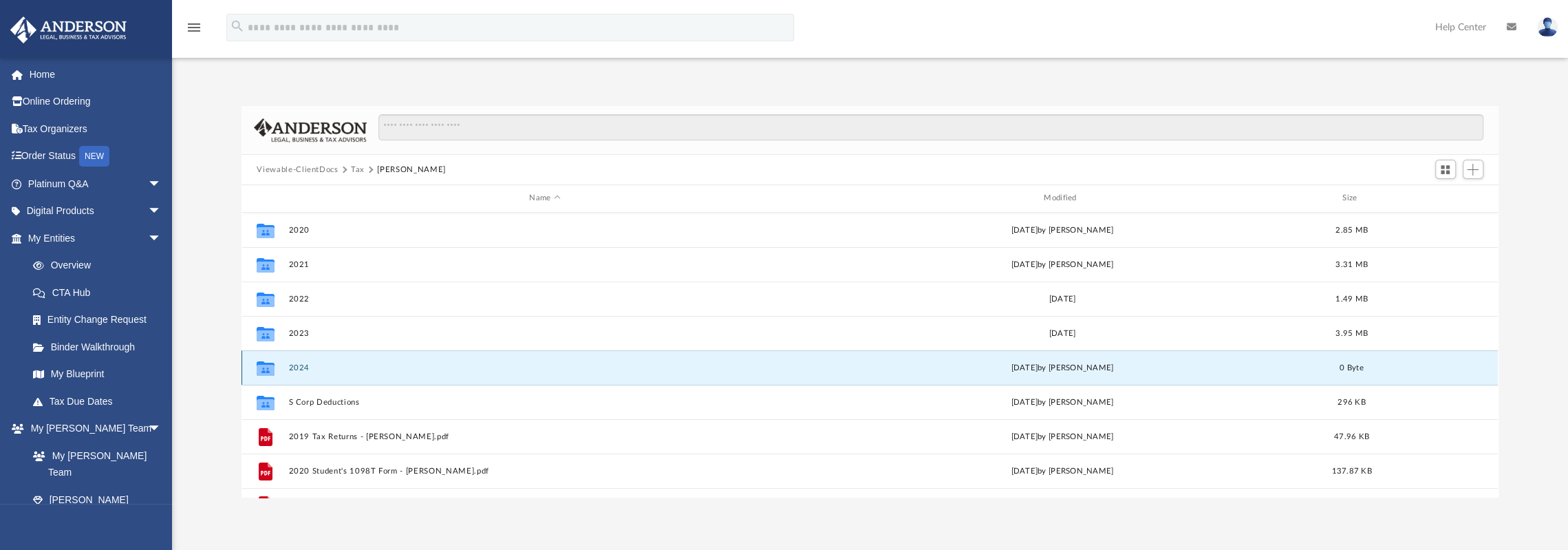
click at [356, 361] on div "Collaborated Folder 2024 today by Hector Vides 0 Byte" at bounding box center [869, 368] width 1256 height 34
click at [300, 364] on button "2024" at bounding box center [545, 368] width 512 height 9
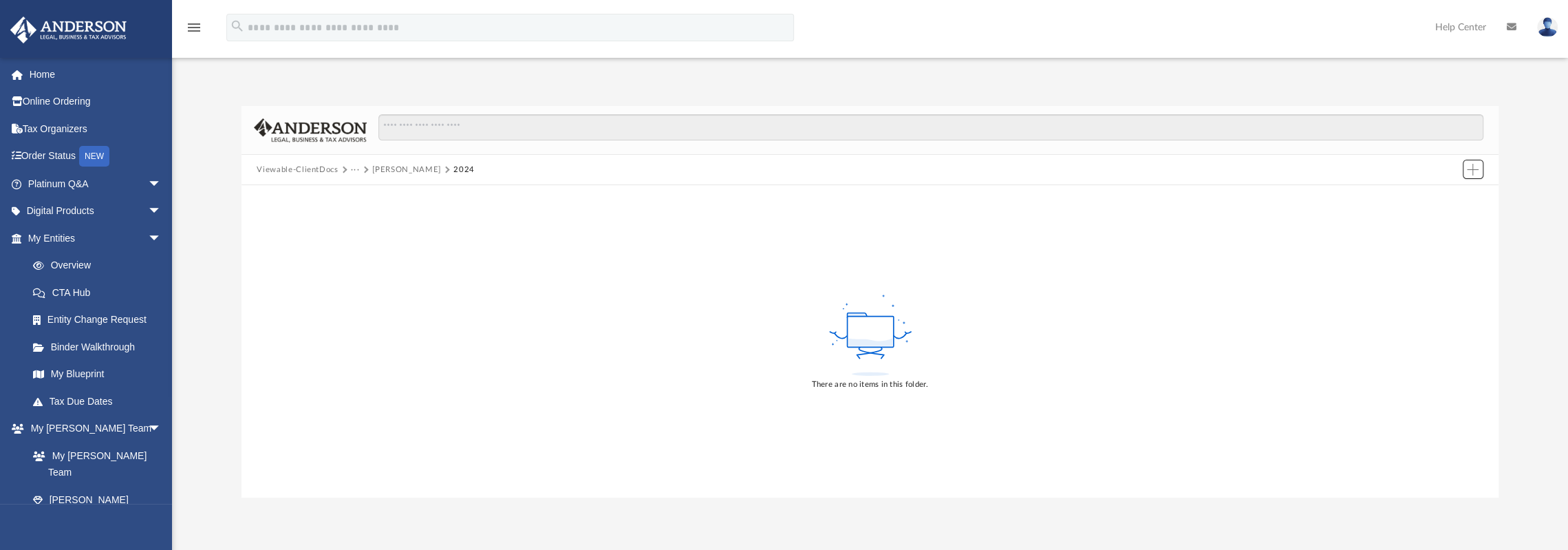
click at [1472, 165] on span "Add" at bounding box center [1473, 170] width 11 height 11
click at [1447, 215] on li "New Folder" at bounding box center [1453, 218] width 44 height 15
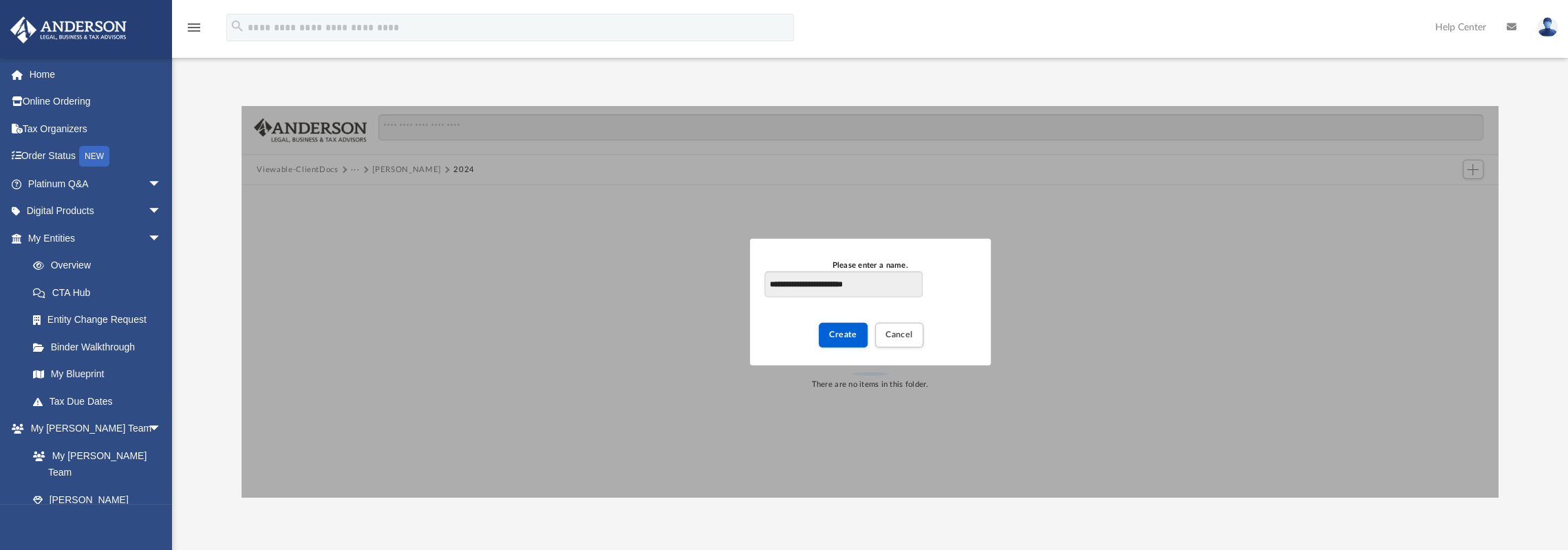
type input "**********"
click at [854, 343] on button "Create" at bounding box center [843, 334] width 49 height 24
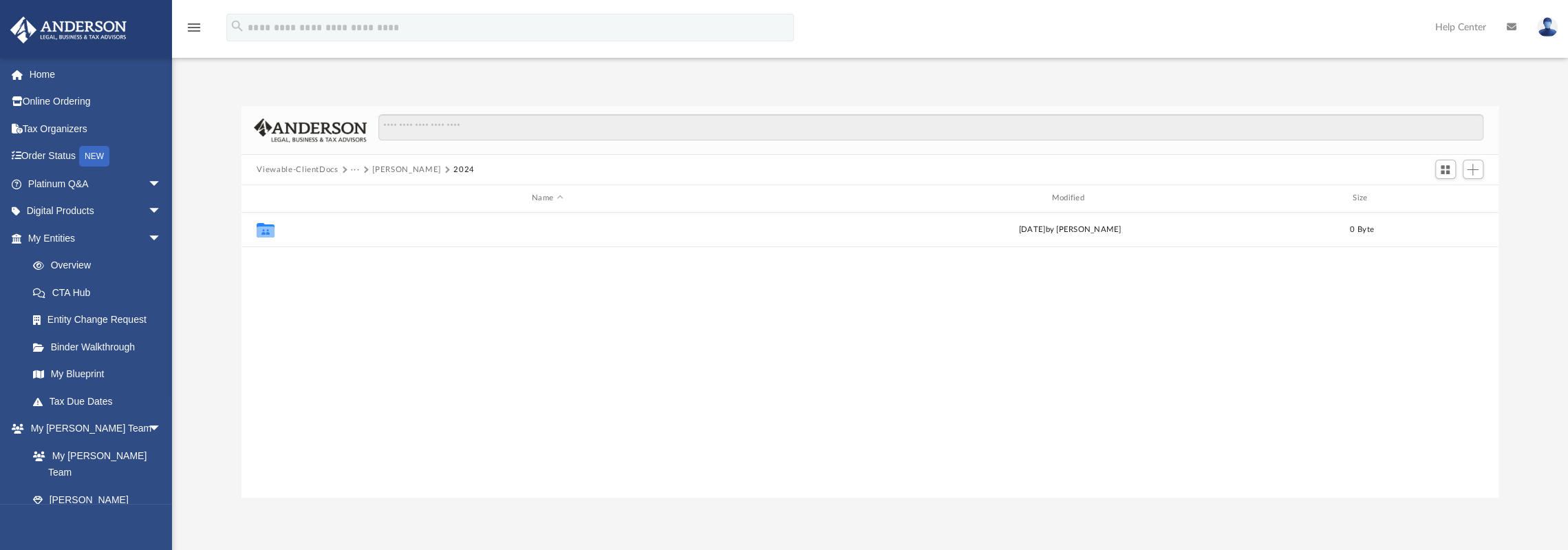
click at [375, 232] on button "2024 Hector Vides Tax Docs" at bounding box center [547, 229] width 517 height 9
click at [1474, 169] on span "Add" at bounding box center [1473, 170] width 11 height 11
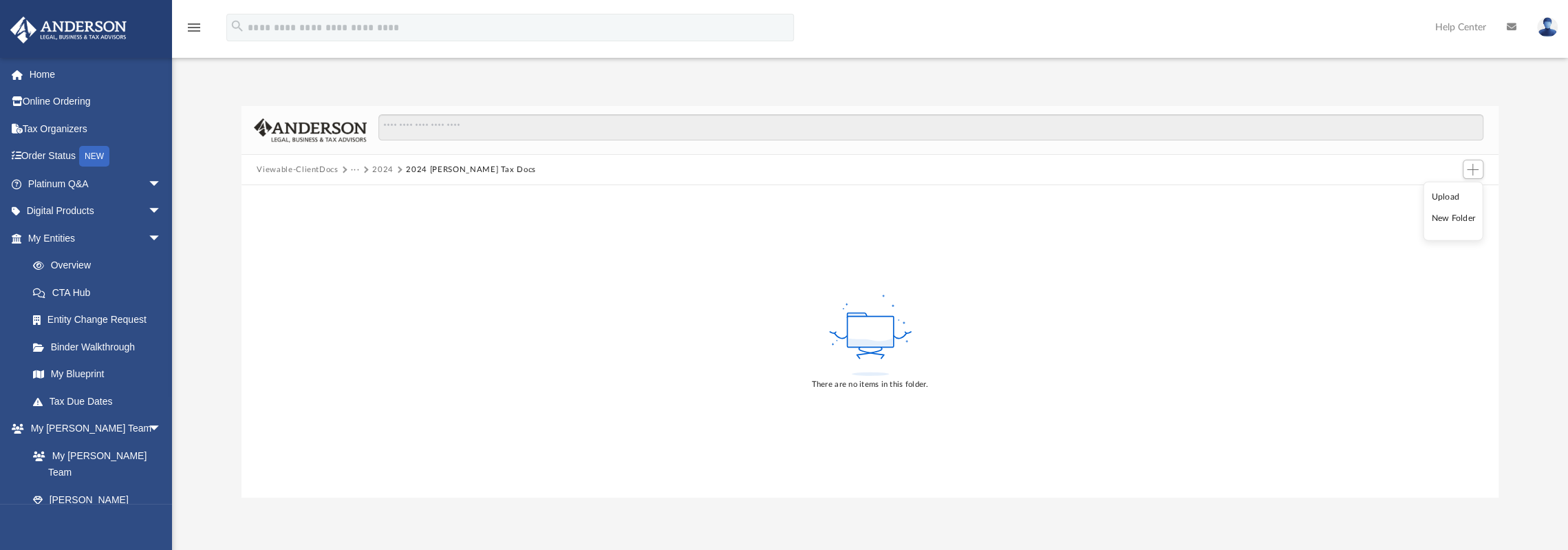
click at [1447, 196] on li "Upload" at bounding box center [1453, 197] width 44 height 15
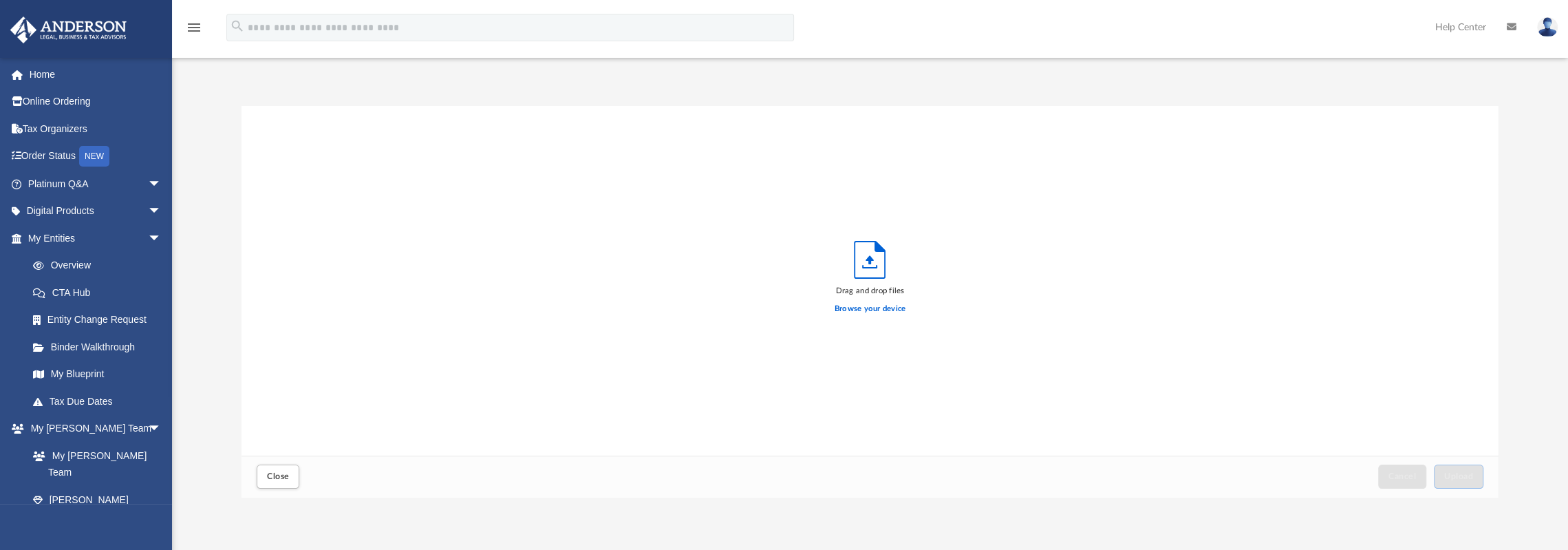
scroll to position [339, 1246]
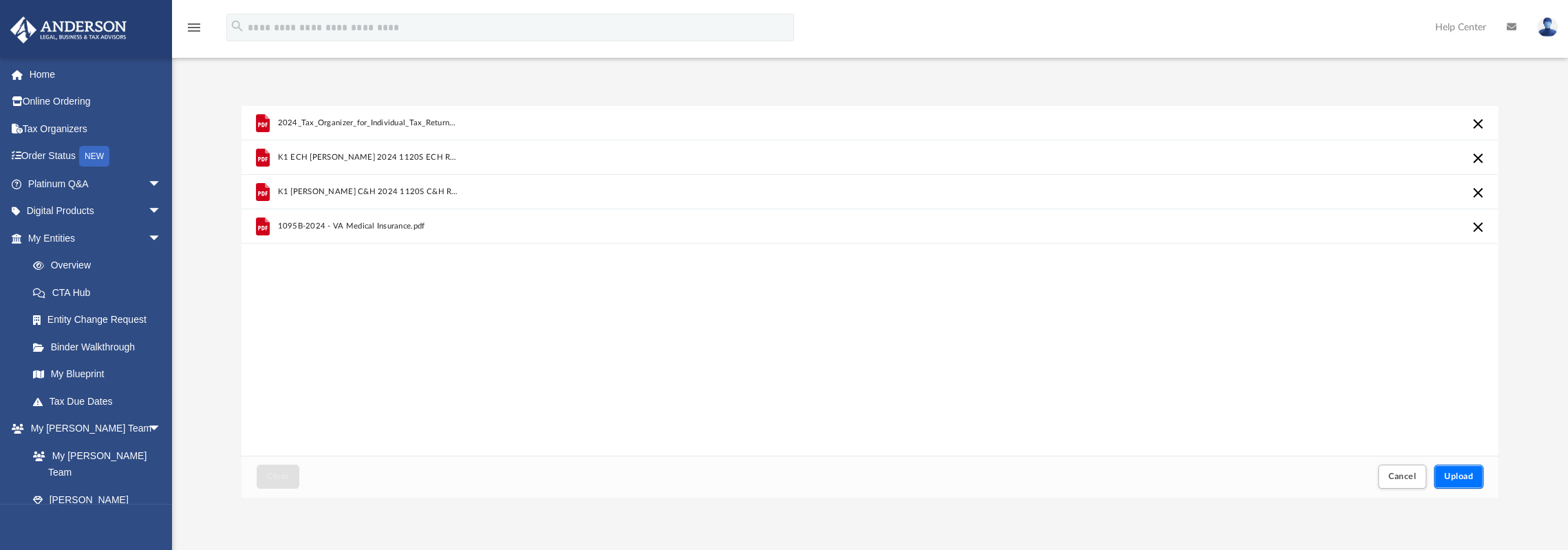
click at [1464, 475] on span "Upload" at bounding box center [1458, 476] width 29 height 8
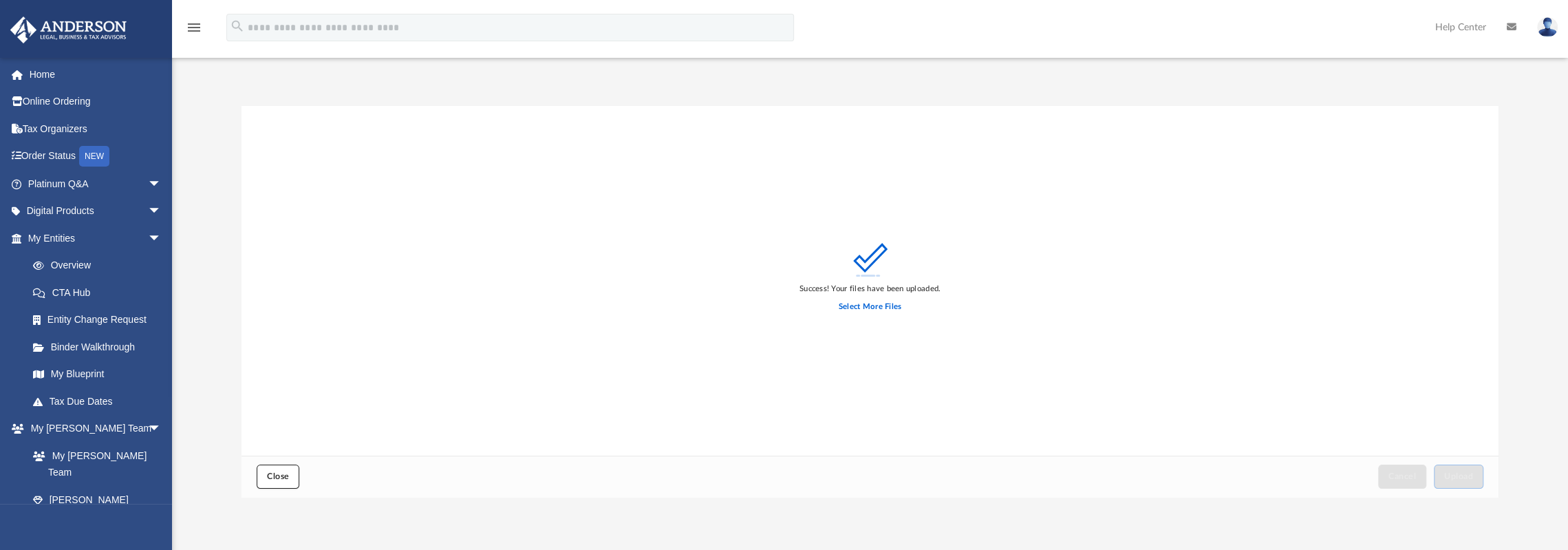
click at [272, 481] on button "Close" at bounding box center [278, 476] width 43 height 24
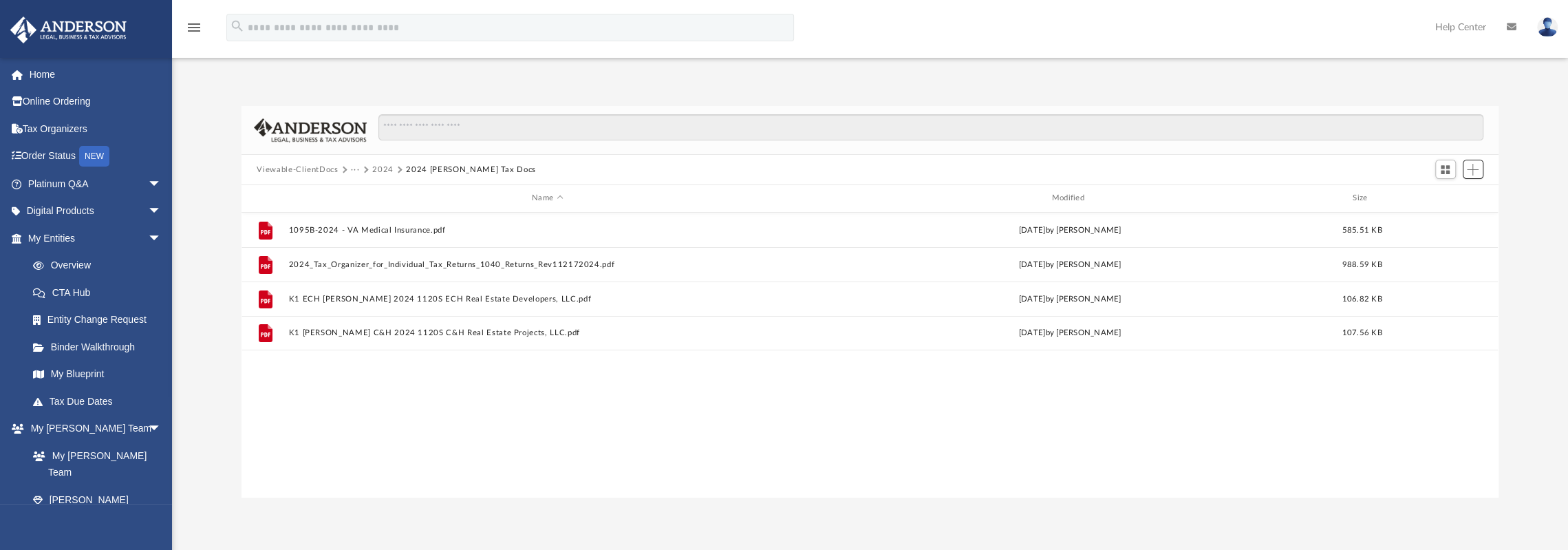
scroll to position [302, 1246]
